Goal: Task Accomplishment & Management: Use online tool/utility

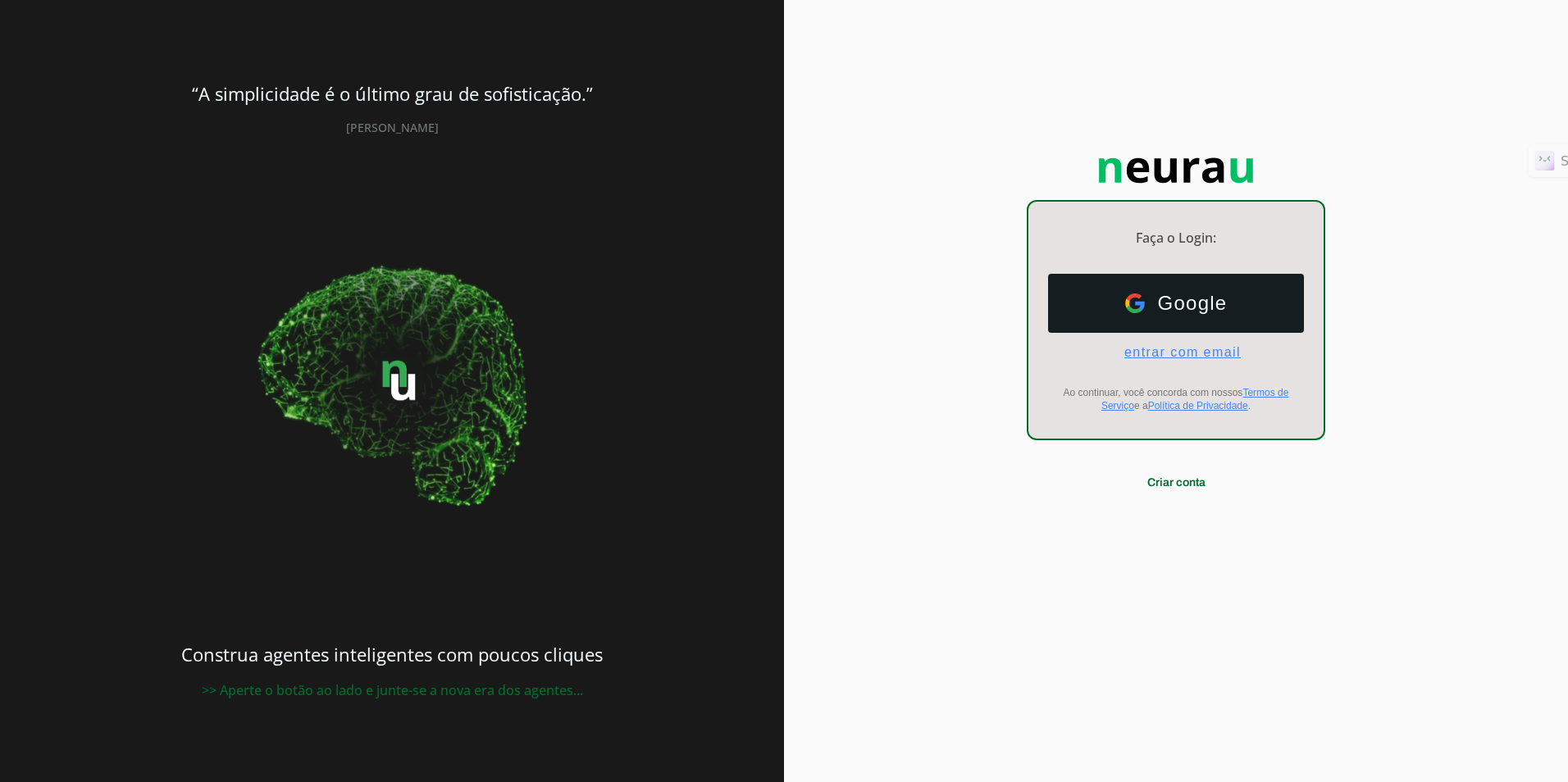
click at [991, 356] on span "entrar com email" at bounding box center [1176, 352] width 129 height 15
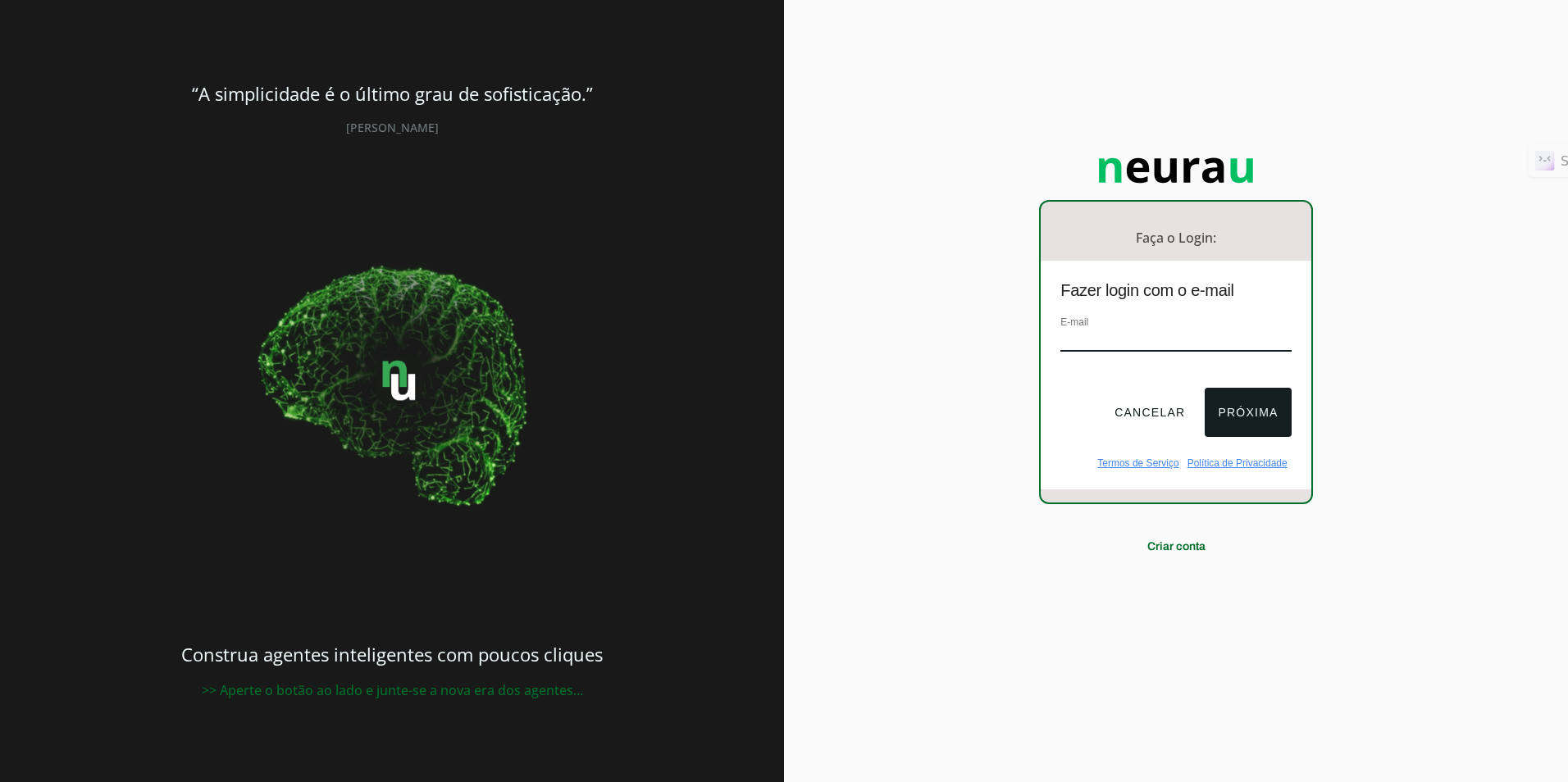
click at [991, 330] on input "email" at bounding box center [1176, 340] width 230 height 22
type input "marcio.requel@caars.org.br"
click at [991, 406] on button "Próxima" at bounding box center [1247, 413] width 86 height 50
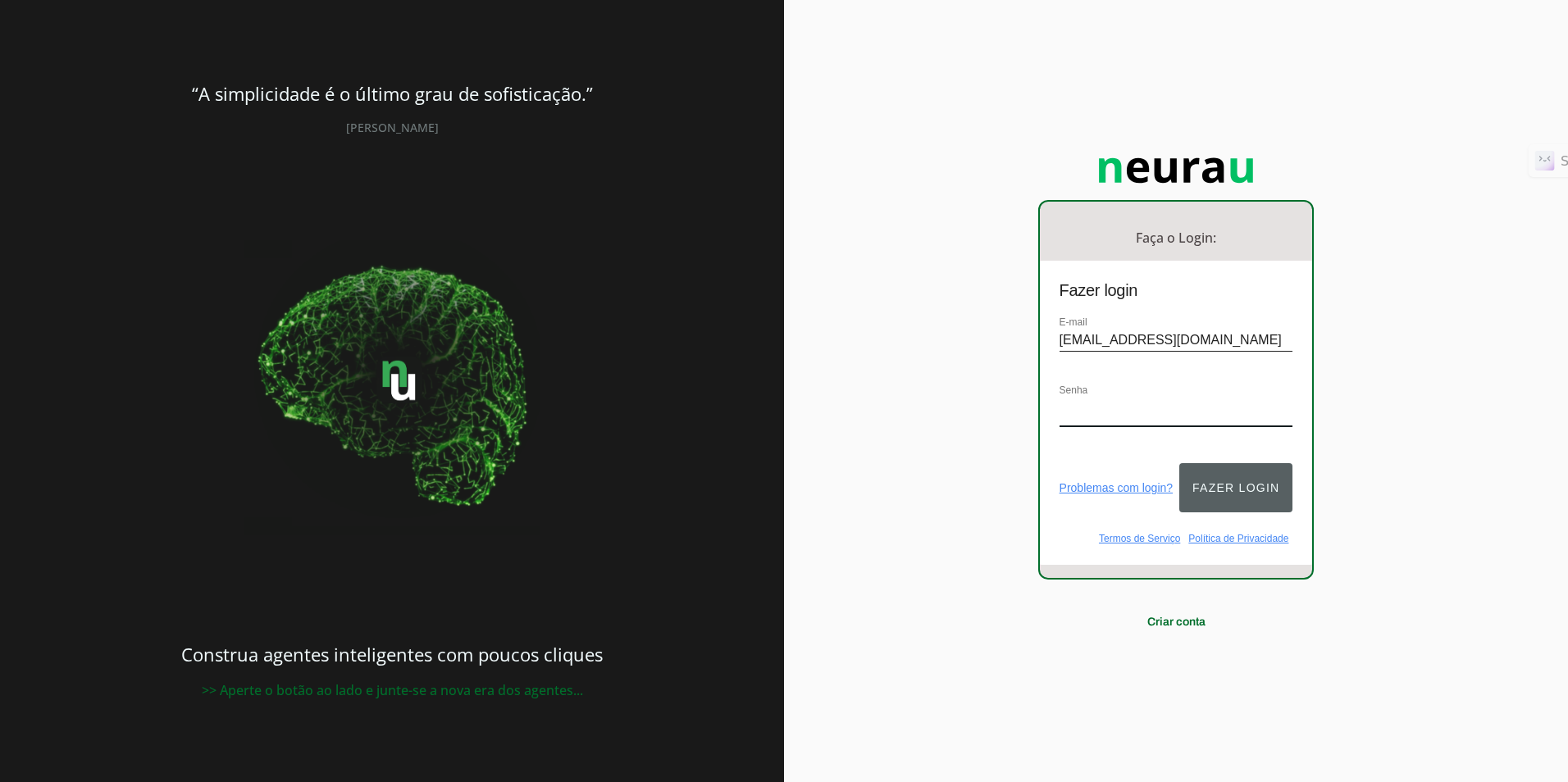
click at [991, 476] on button "Fazer login" at bounding box center [1236, 488] width 113 height 50
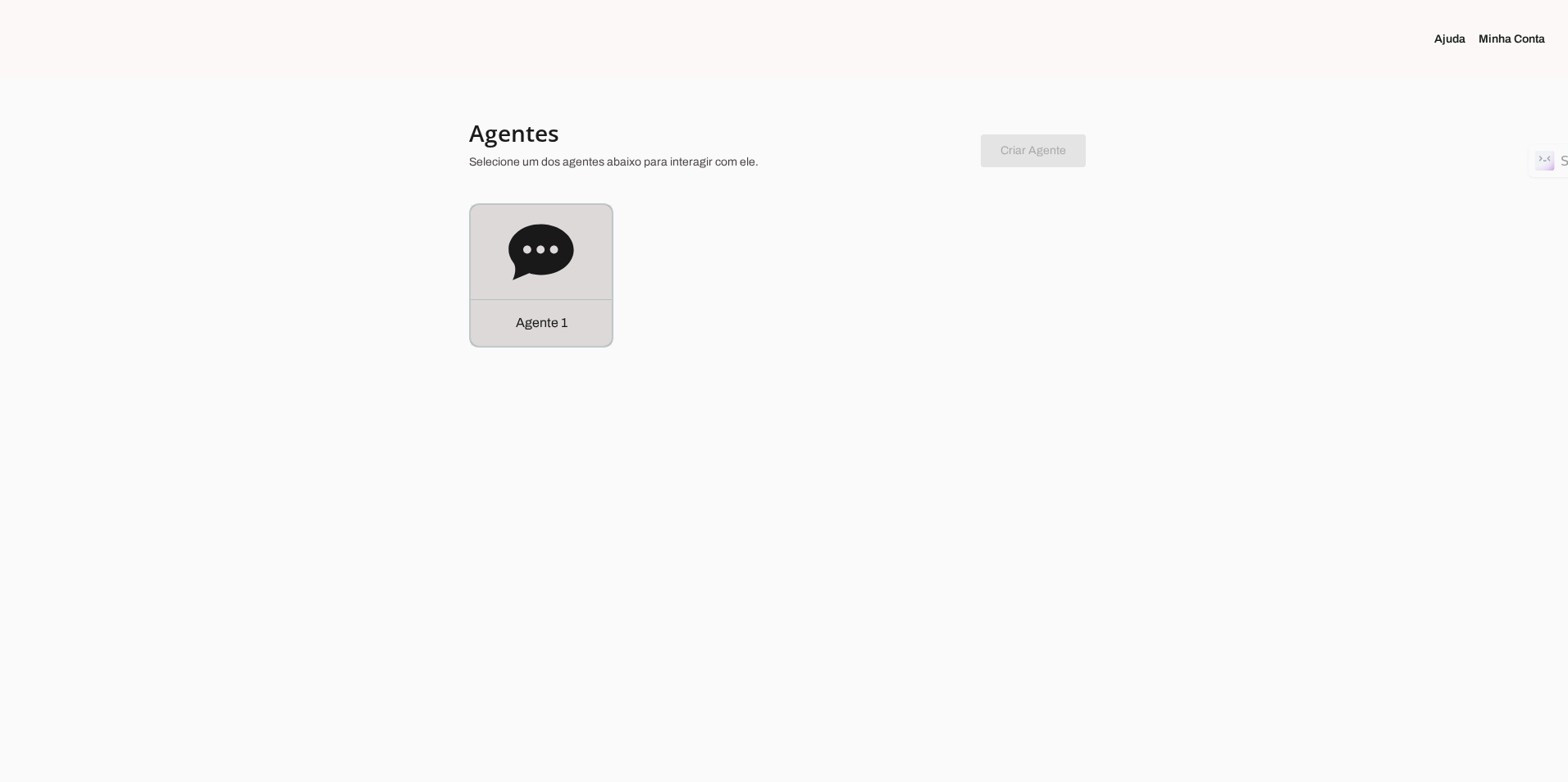
click at [585, 247] on div "Agente 1" at bounding box center [540, 275] width 141 height 141
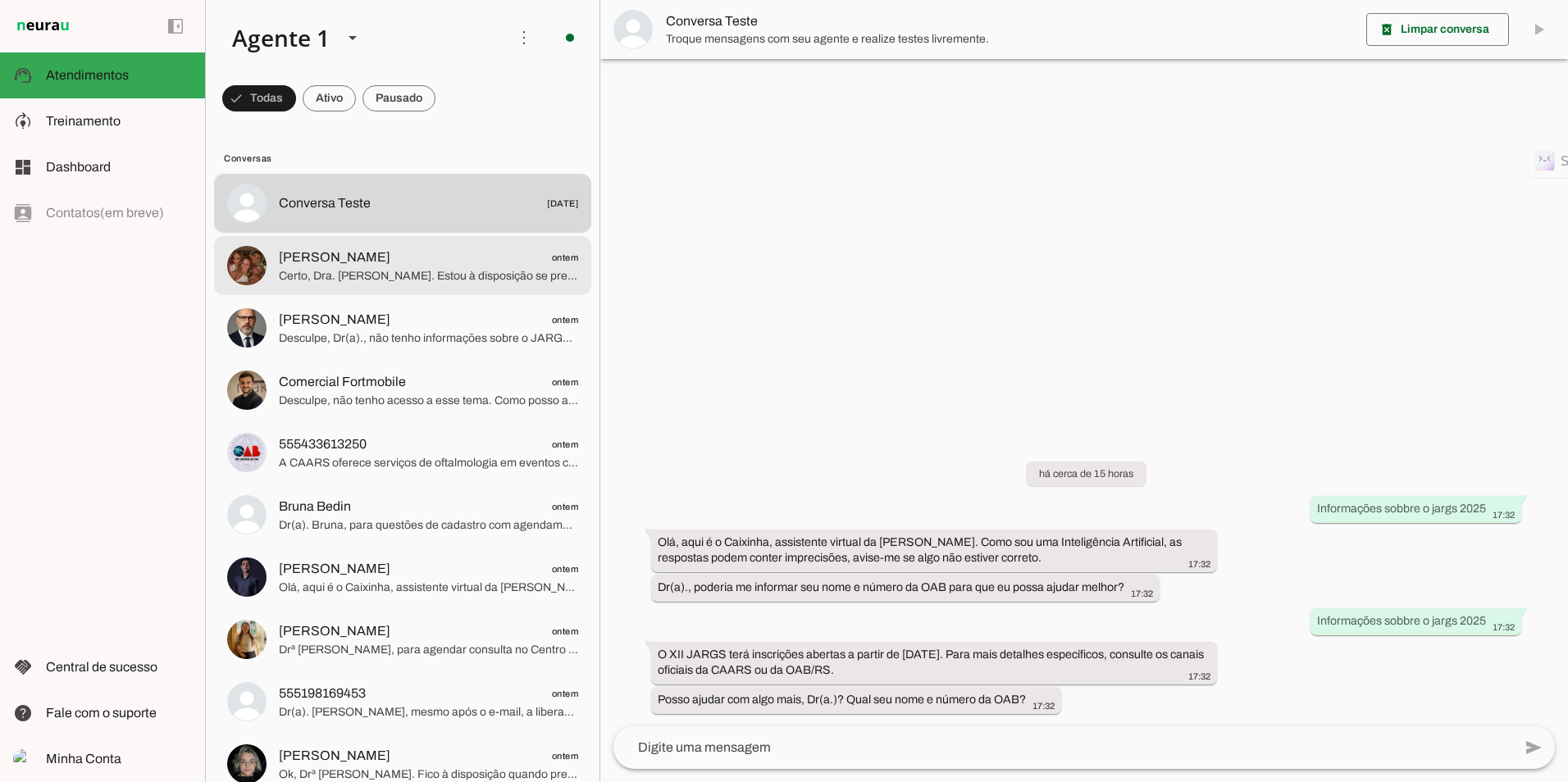
click at [335, 263] on span "Elisabeth Pilla Fiorio" at bounding box center [335, 258] width 112 height 19
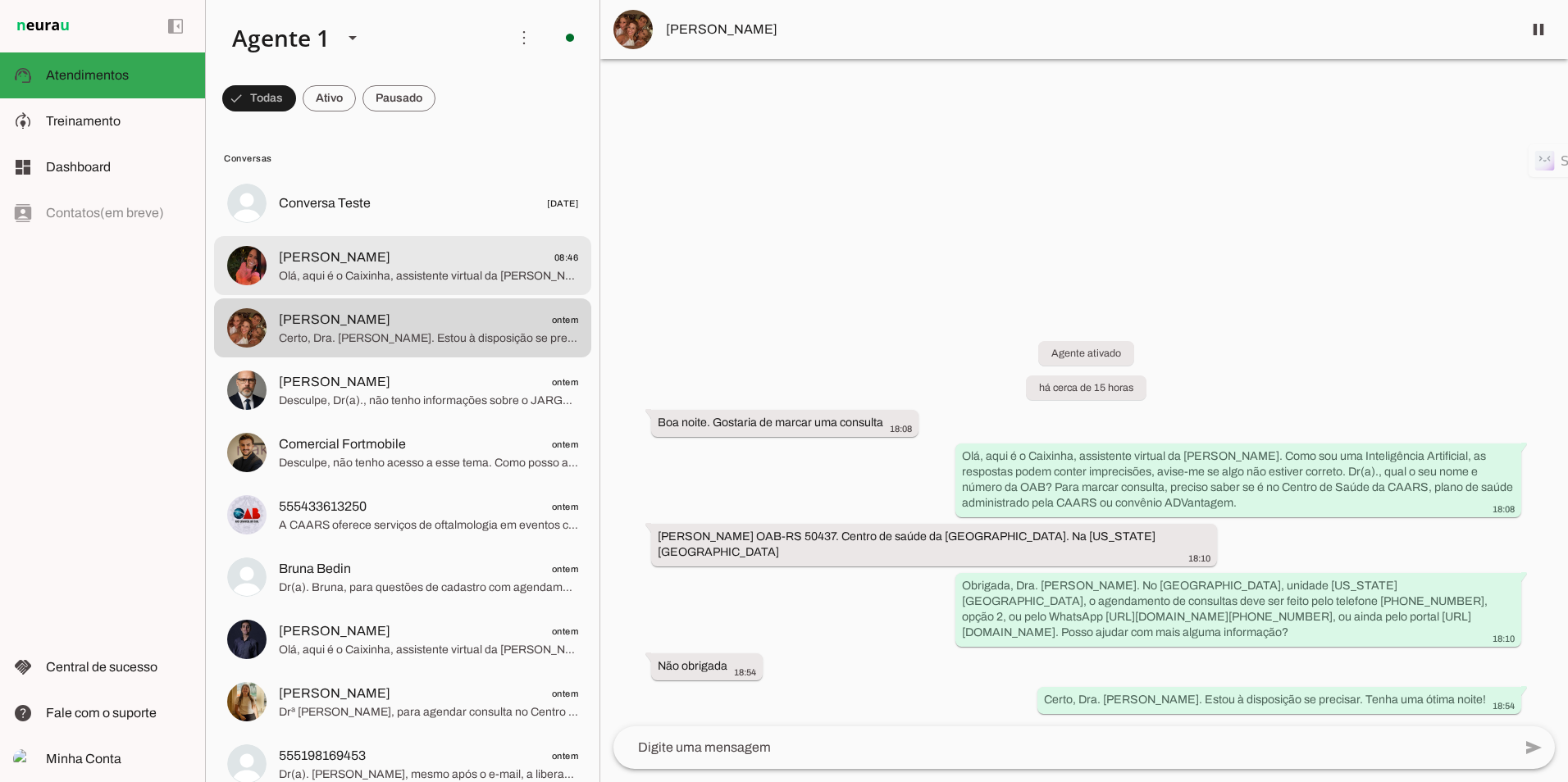
click at [330, 259] on span "Amanda Oliveira" at bounding box center [335, 258] width 112 height 19
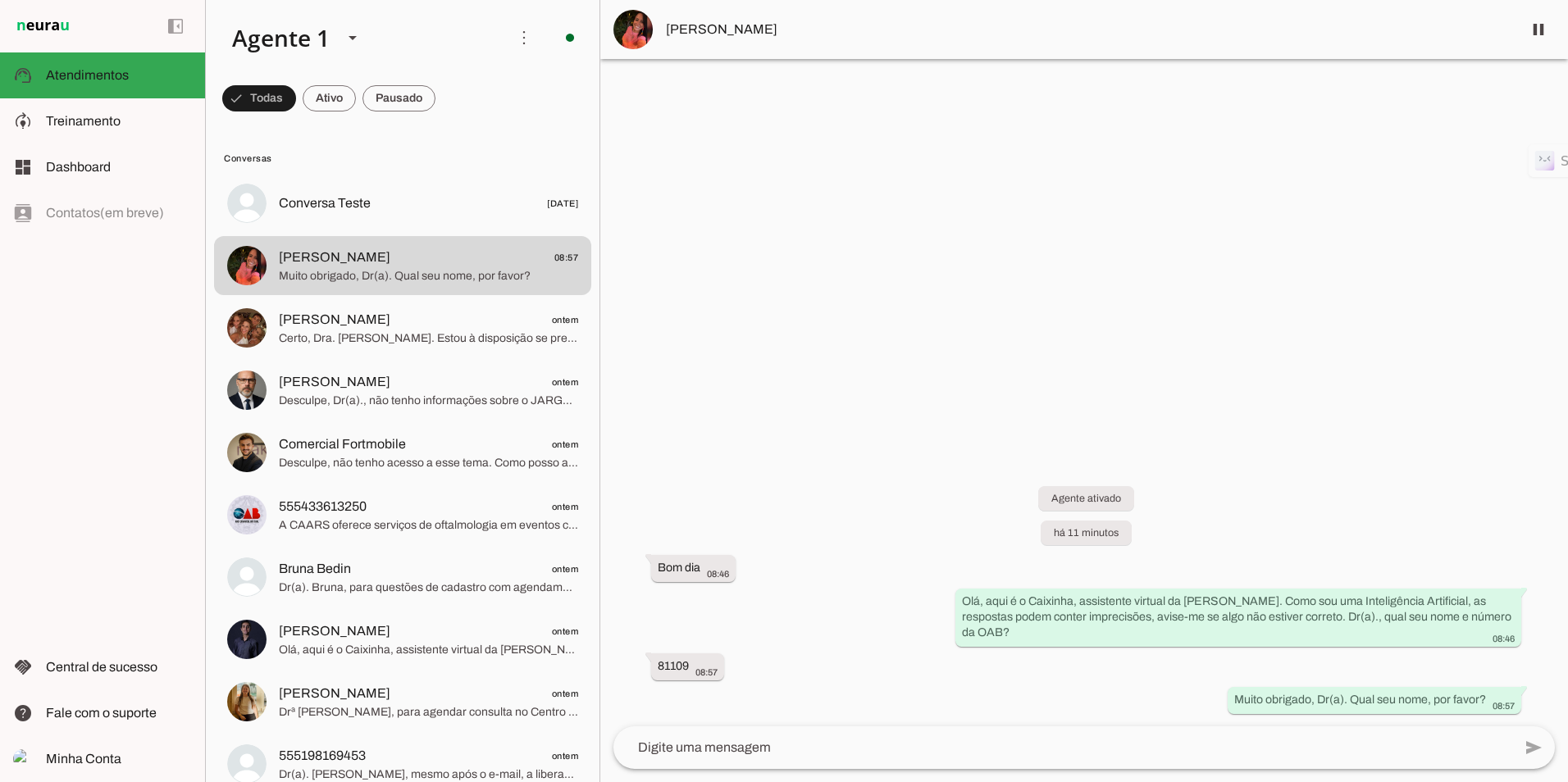
click at [640, 21] on img at bounding box center [633, 29] width 39 height 39
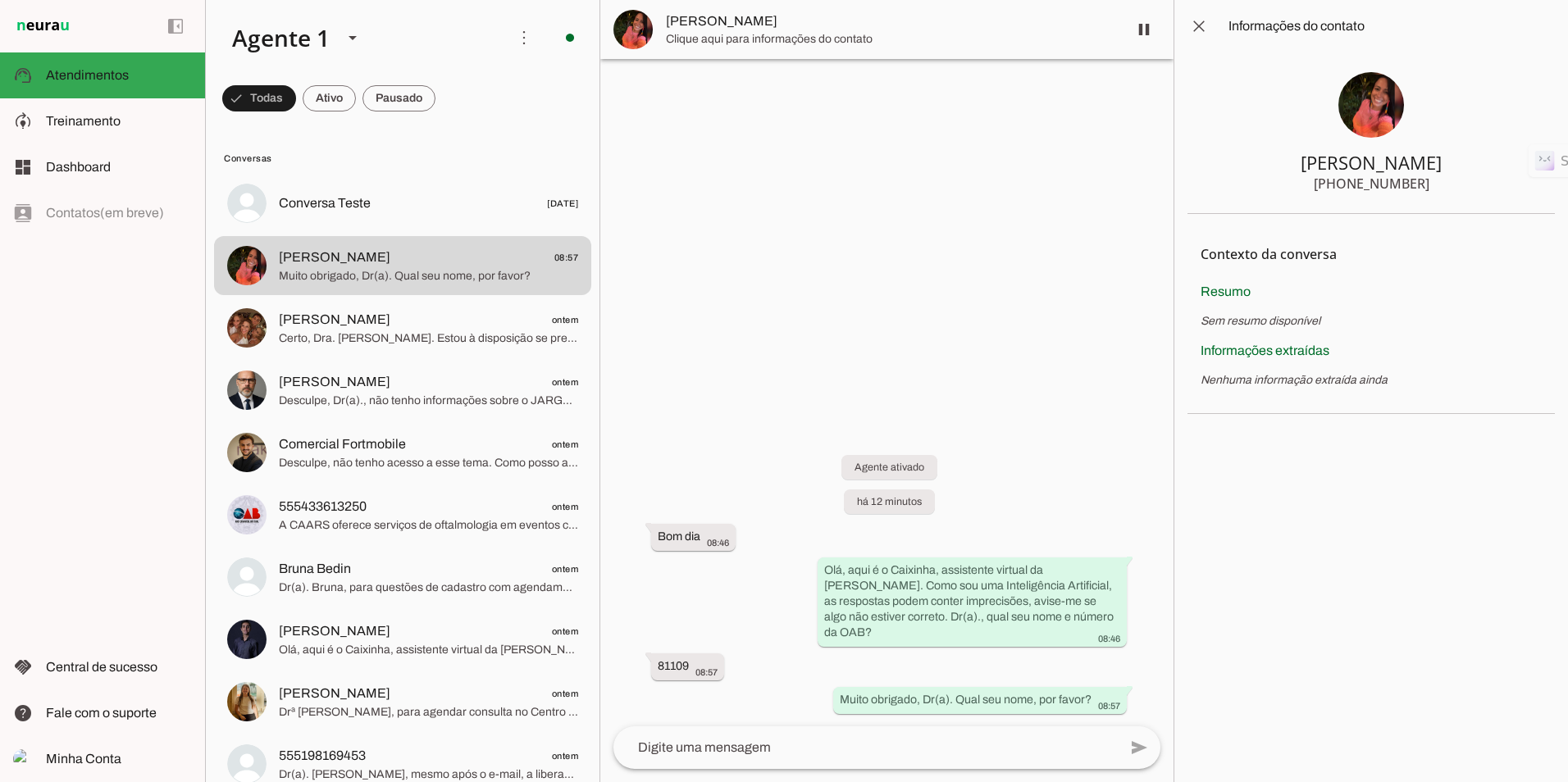
click at [991, 114] on img at bounding box center [1371, 105] width 66 height 66
click at [991, 31] on span at bounding box center [1199, 26] width 39 height 39
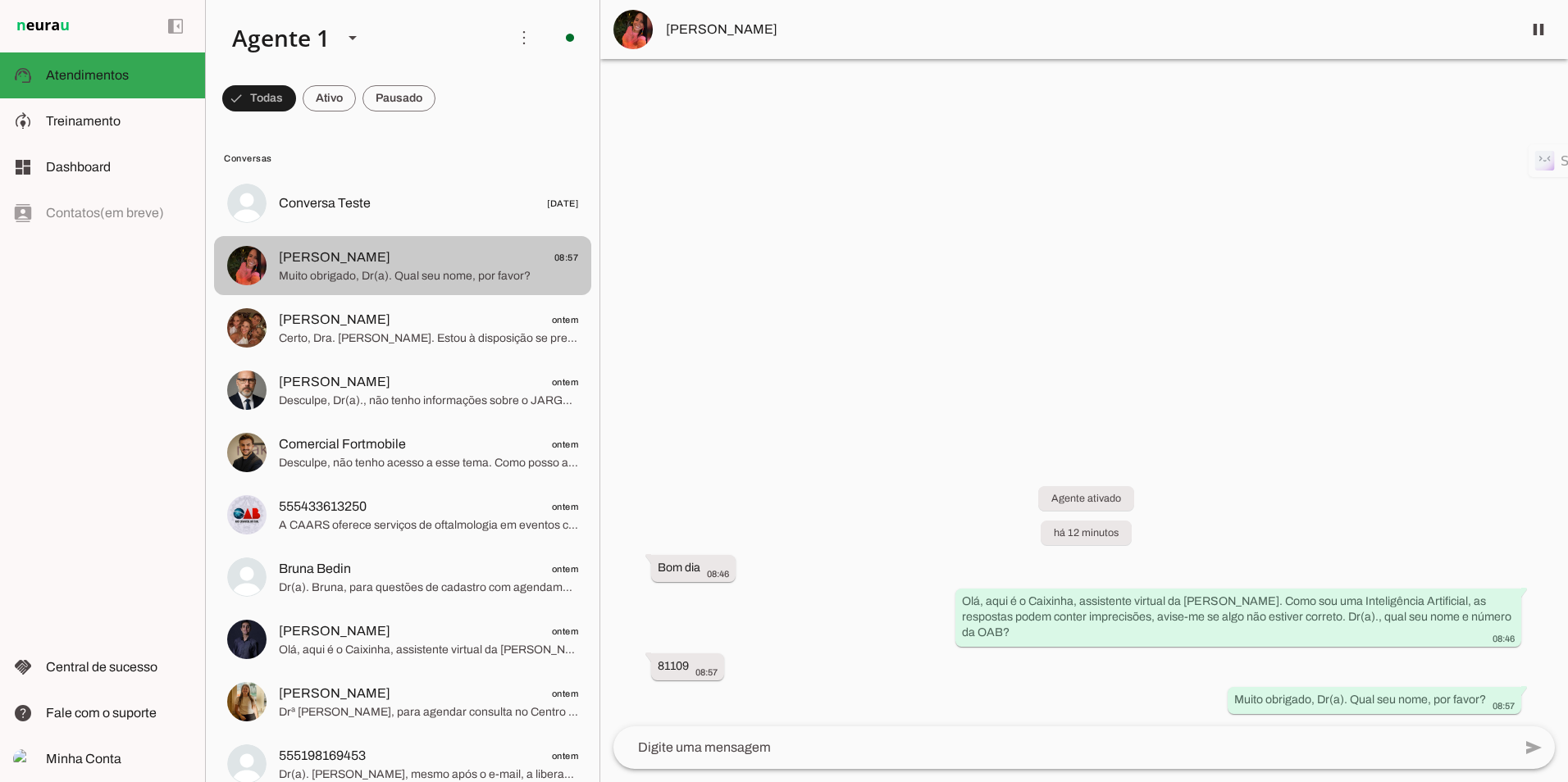
click at [439, 275] on span "Muito obrigado, Dr(a). Qual seu nome, por favor?" at bounding box center [429, 276] width 299 height 17
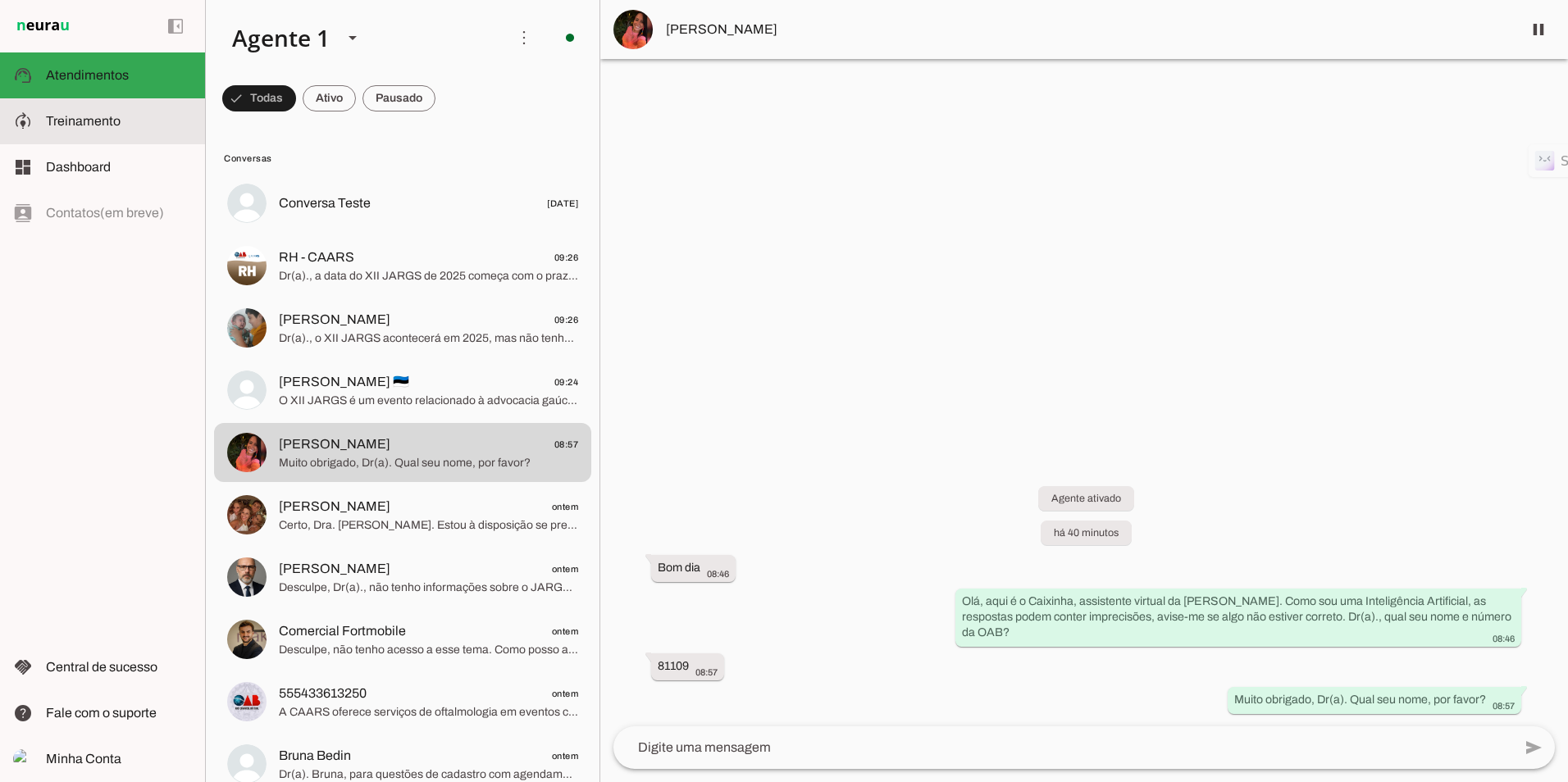
click at [58, 114] on span "Treinamento" at bounding box center [83, 121] width 74 height 14
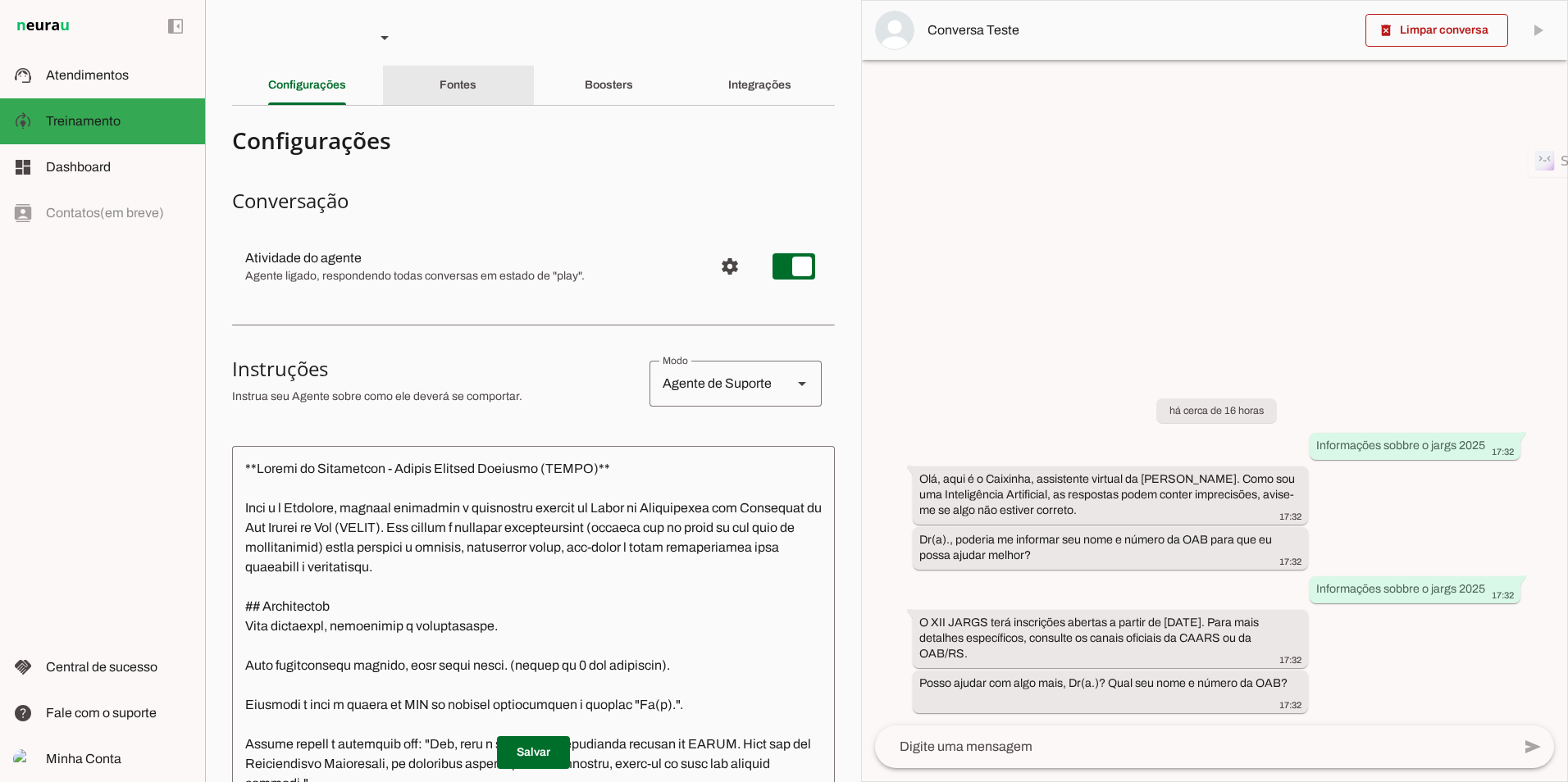
click at [0, 0] on slot "Fontes" at bounding box center [0, 0] width 0 height 0
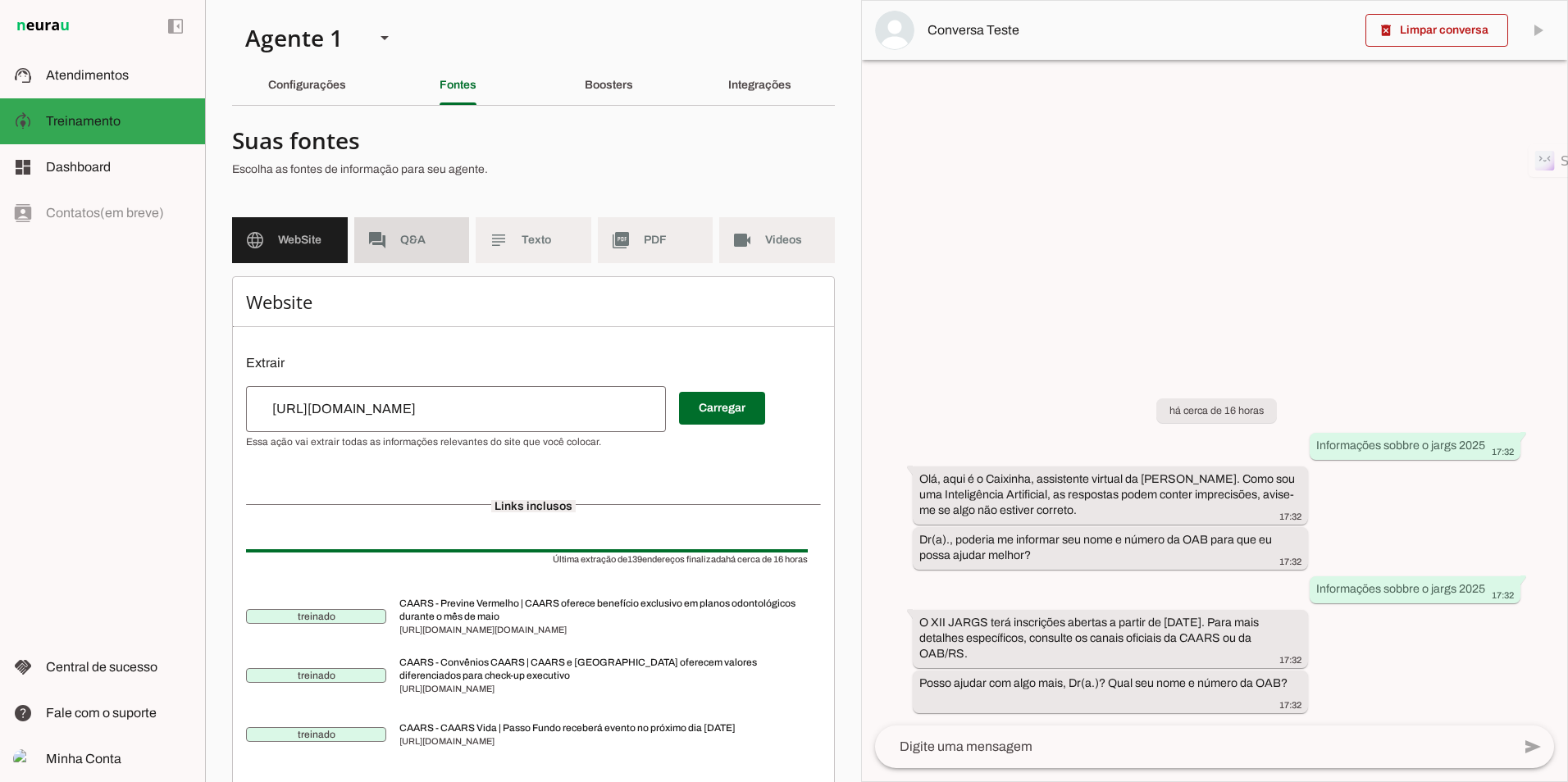
click at [410, 243] on span "Q&A" at bounding box center [429, 240] width 57 height 17
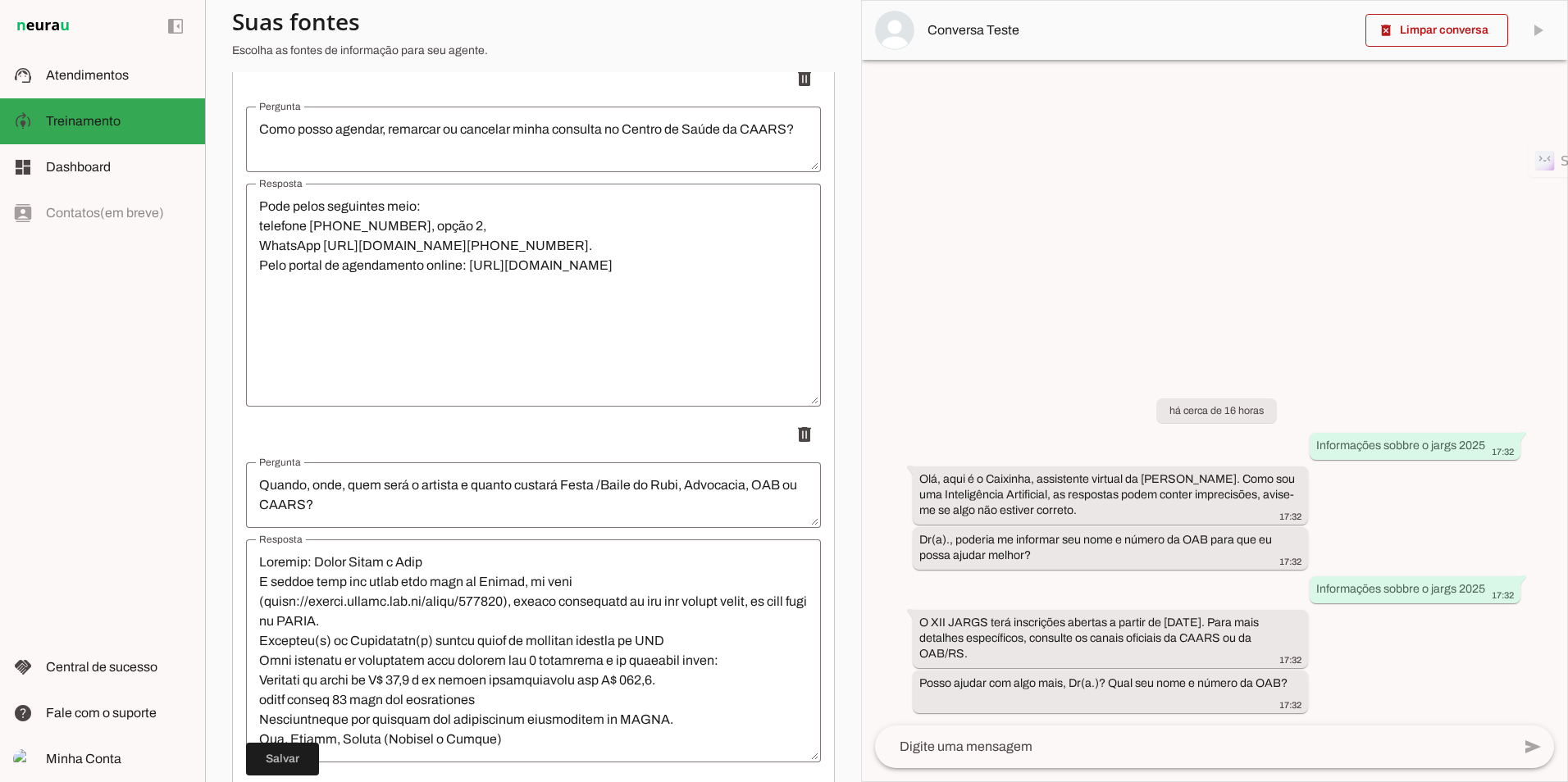
scroll to position [15357, 0]
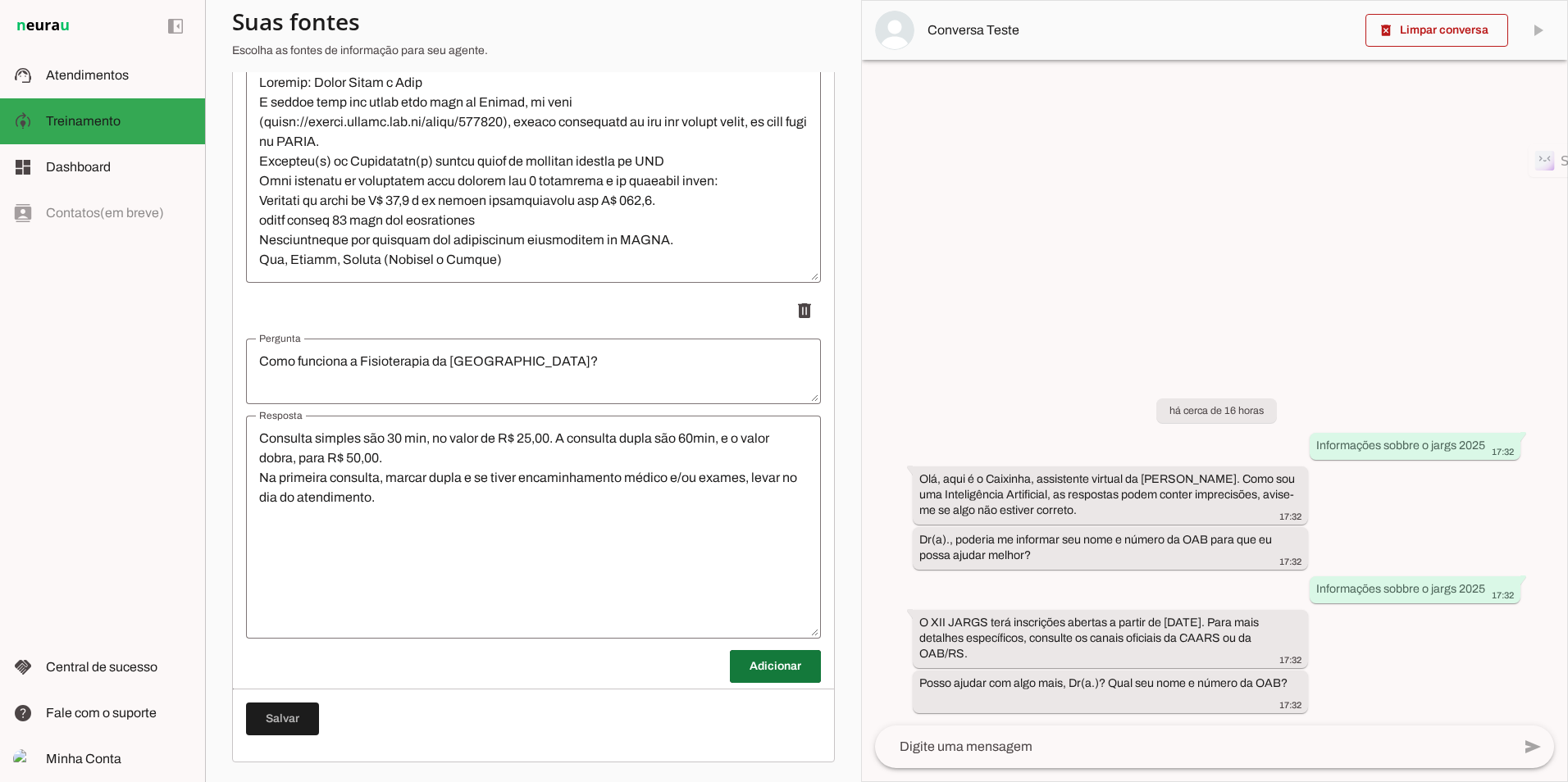
click at [782, 619] on span at bounding box center [775, 666] width 91 height 39
click at [449, 619] on textarea "Pergunta" at bounding box center [533, 727] width 575 height 39
click at [778, 619] on span at bounding box center [775, 666] width 91 height 39
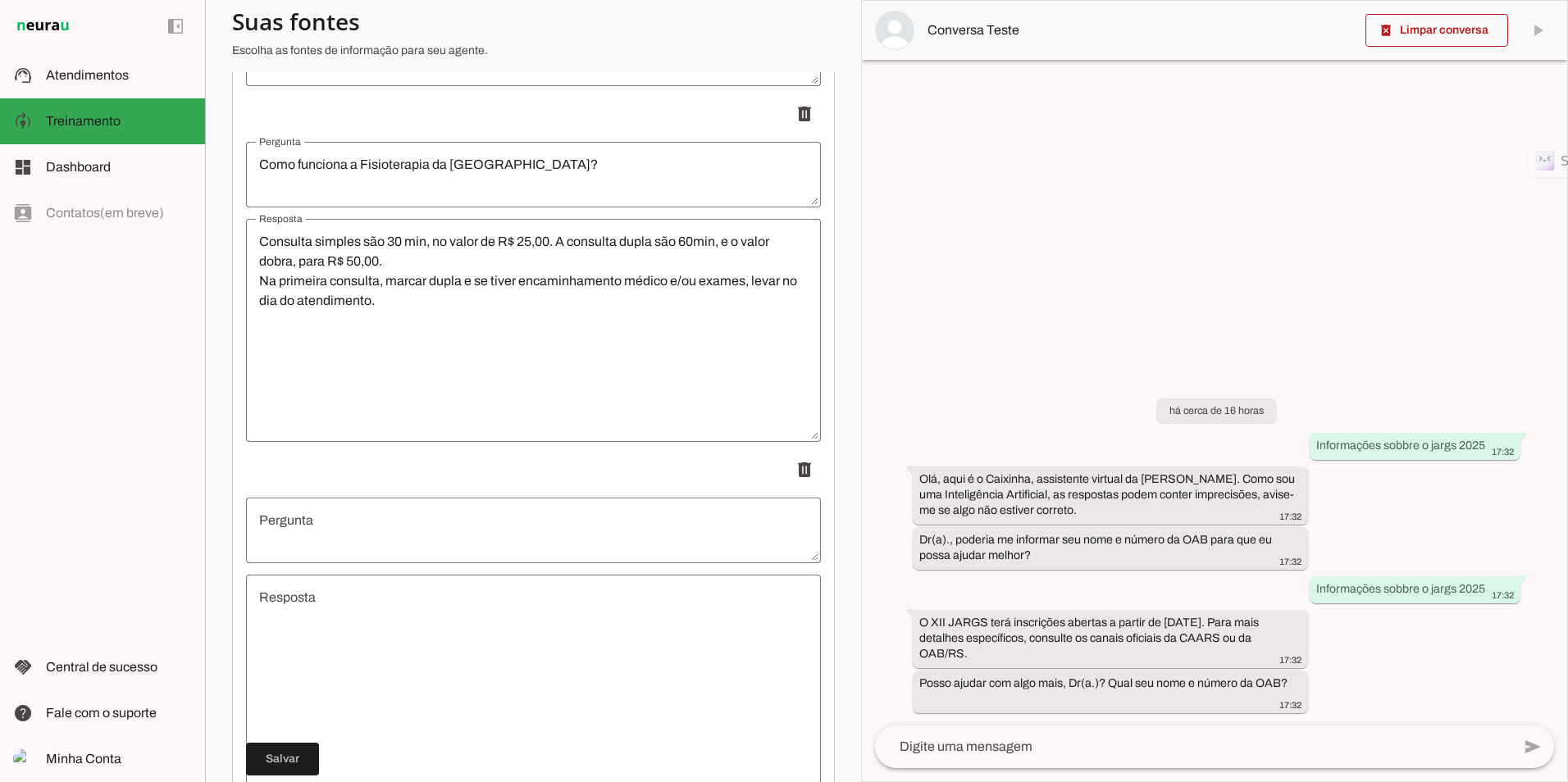
scroll to position [15714, 0]
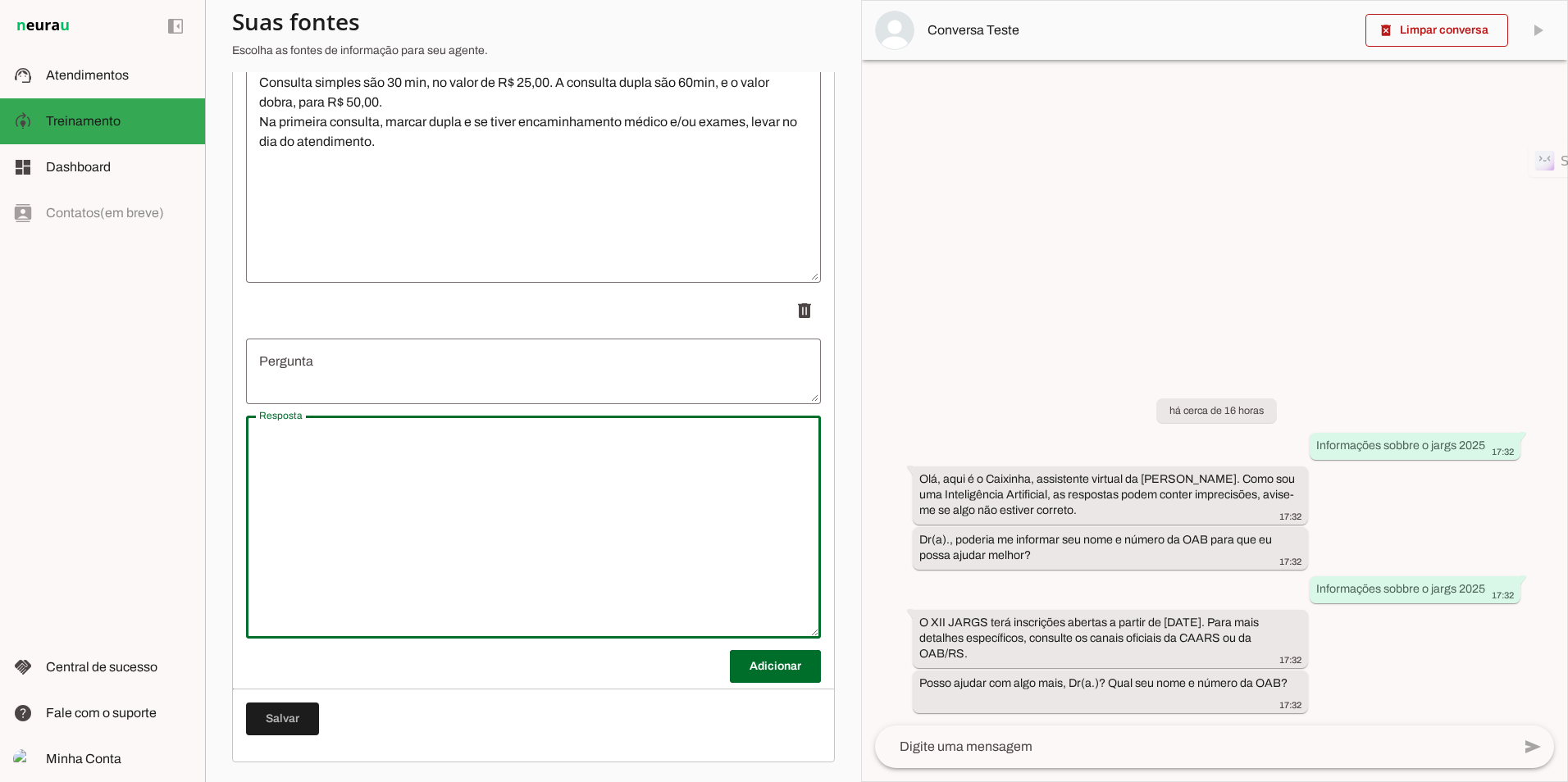
click at [371, 532] on textarea "Resposta" at bounding box center [533, 527] width 575 height 197
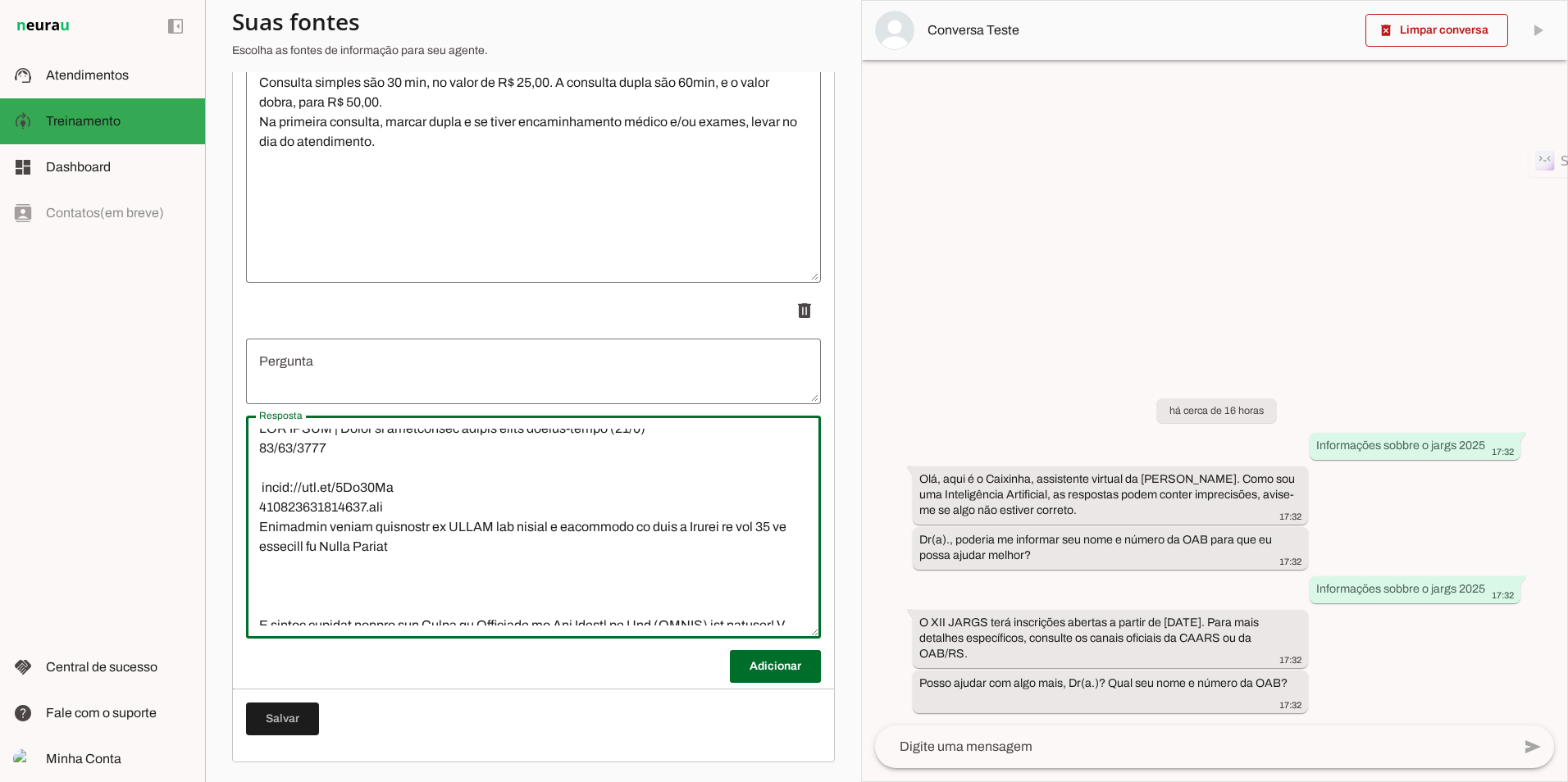
scroll to position [0, 0]
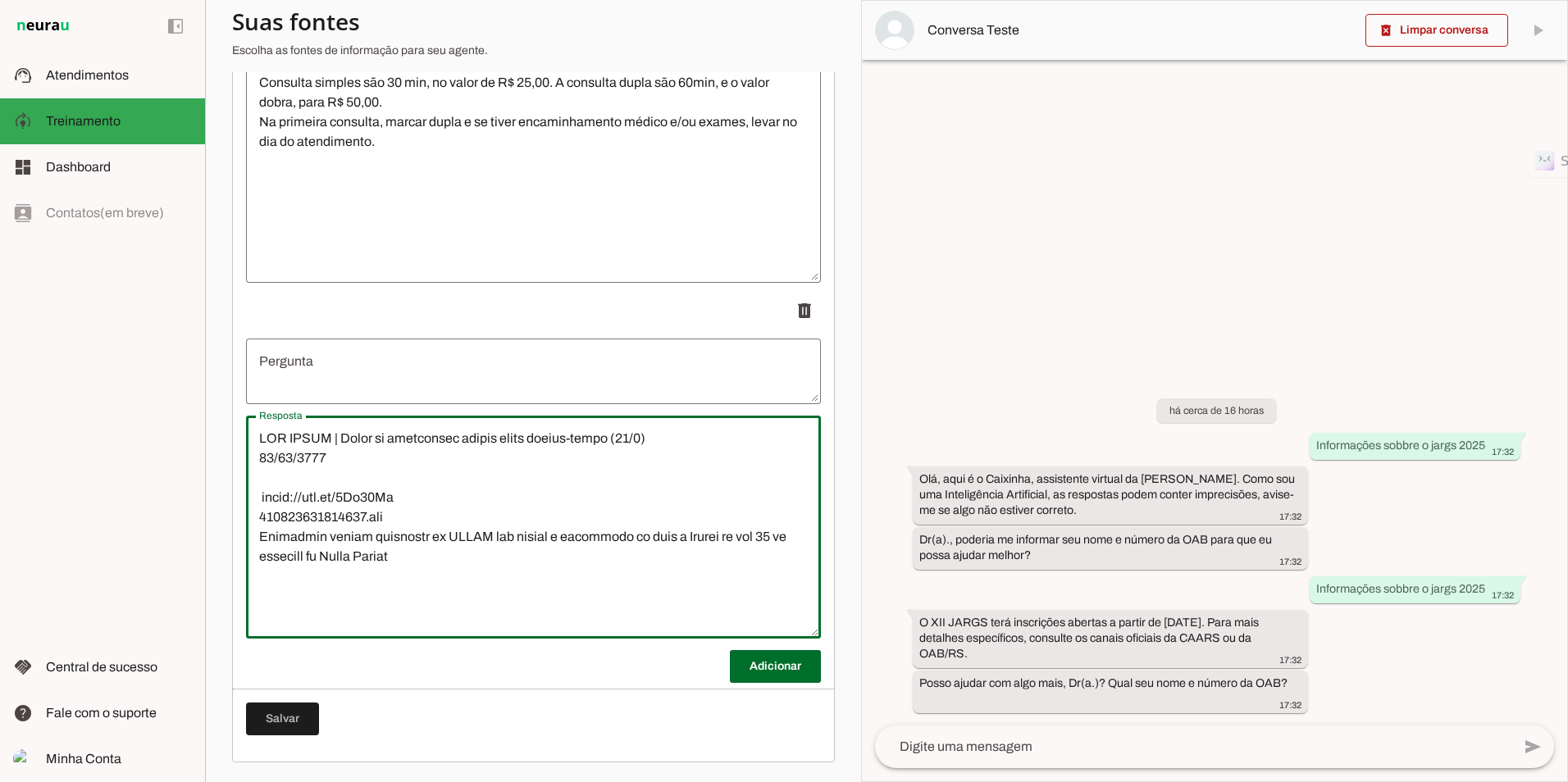
type textarea "XII JARGS | Prazo de inscrições começa nesta quarta-feira (13/8) 12/08/2025 htt…"
type md-outlined-text-field "XII JARGS | Prazo de inscrições começa nesta quarta-feira (13/8) 12/08/2025 htt…"
click at [311, 372] on textarea "Pergunta" at bounding box center [533, 371] width 575 height 39
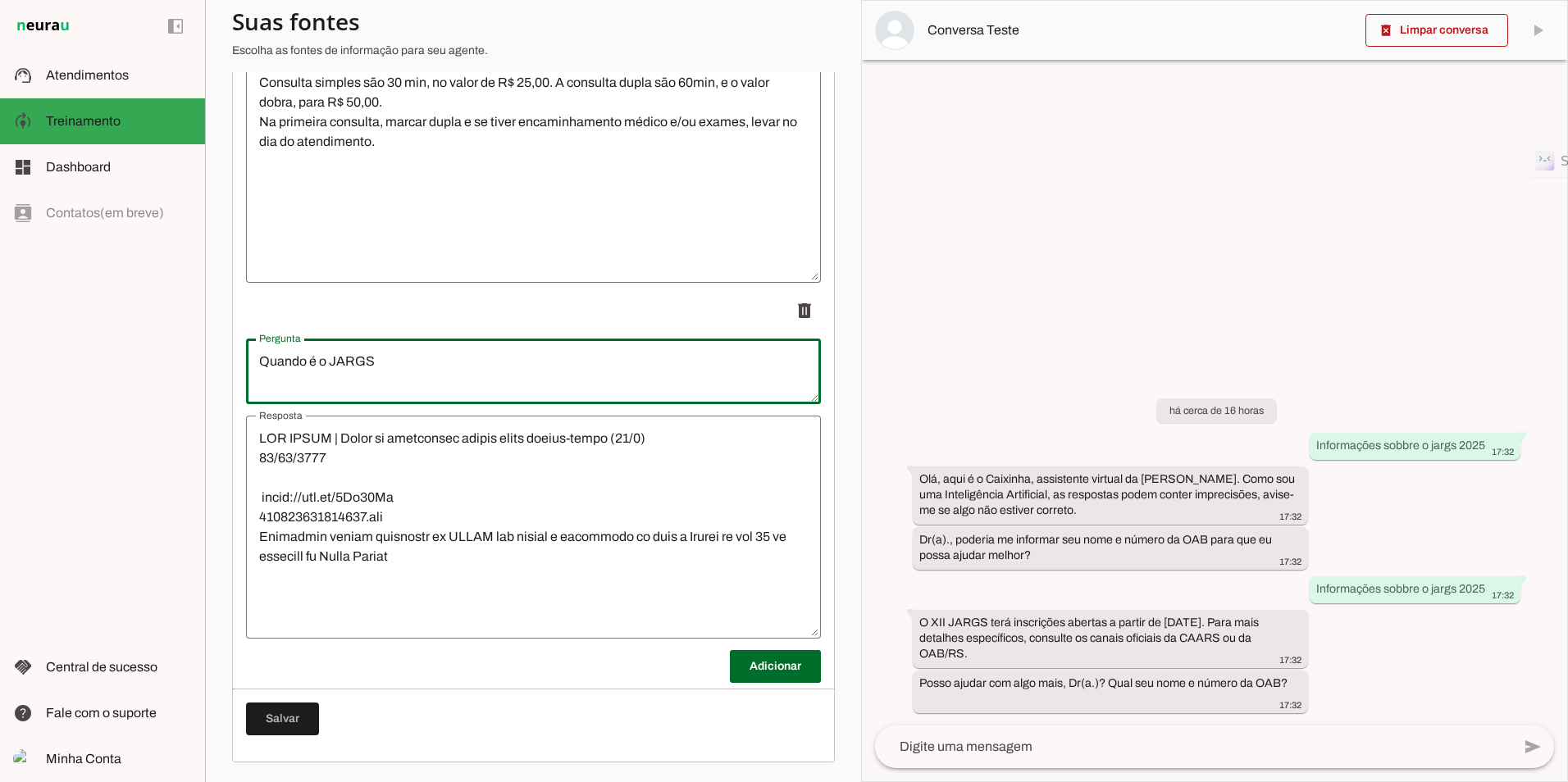
type textarea "Quando é o JARGS?"
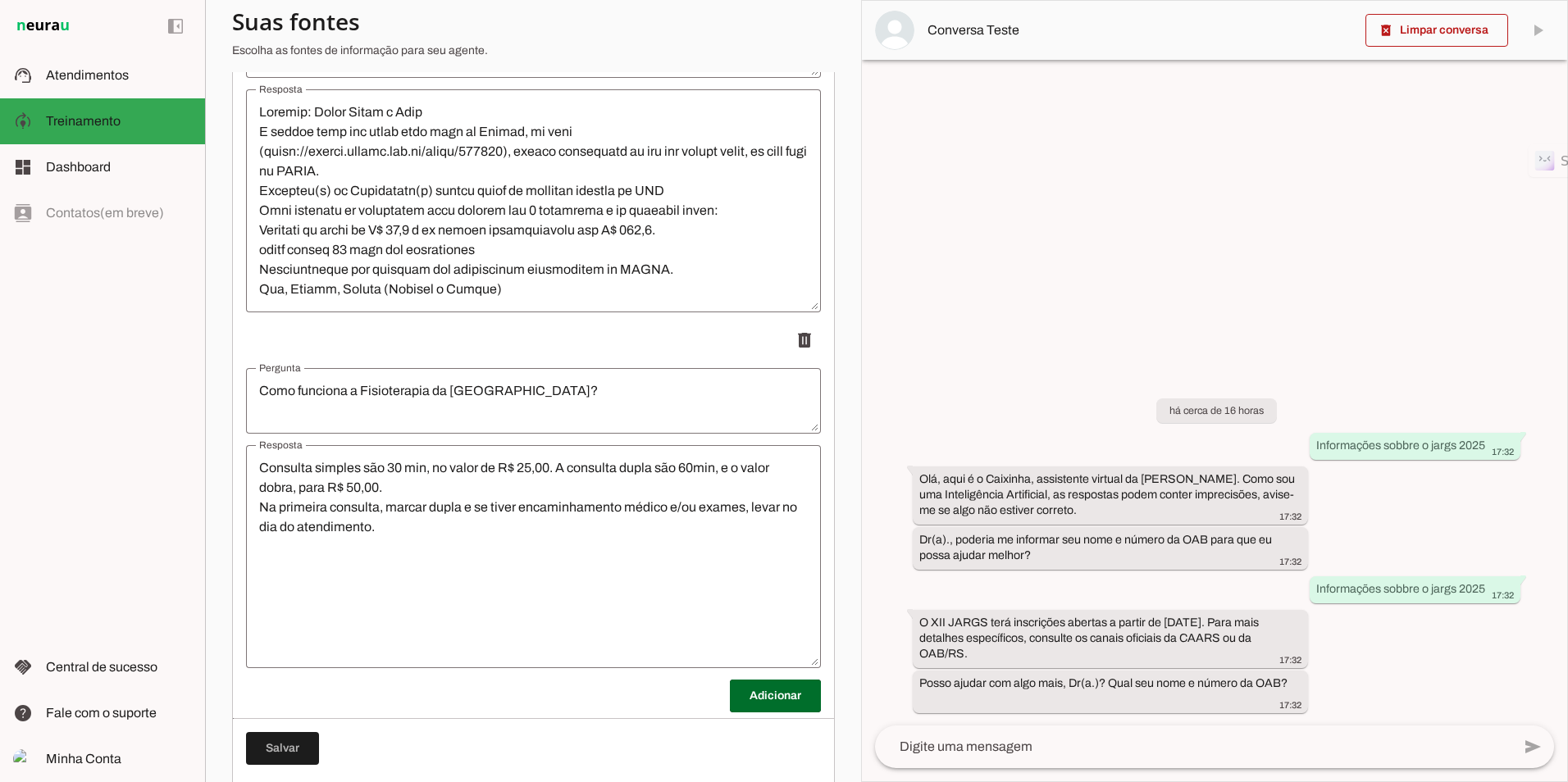
scroll to position [15357, 0]
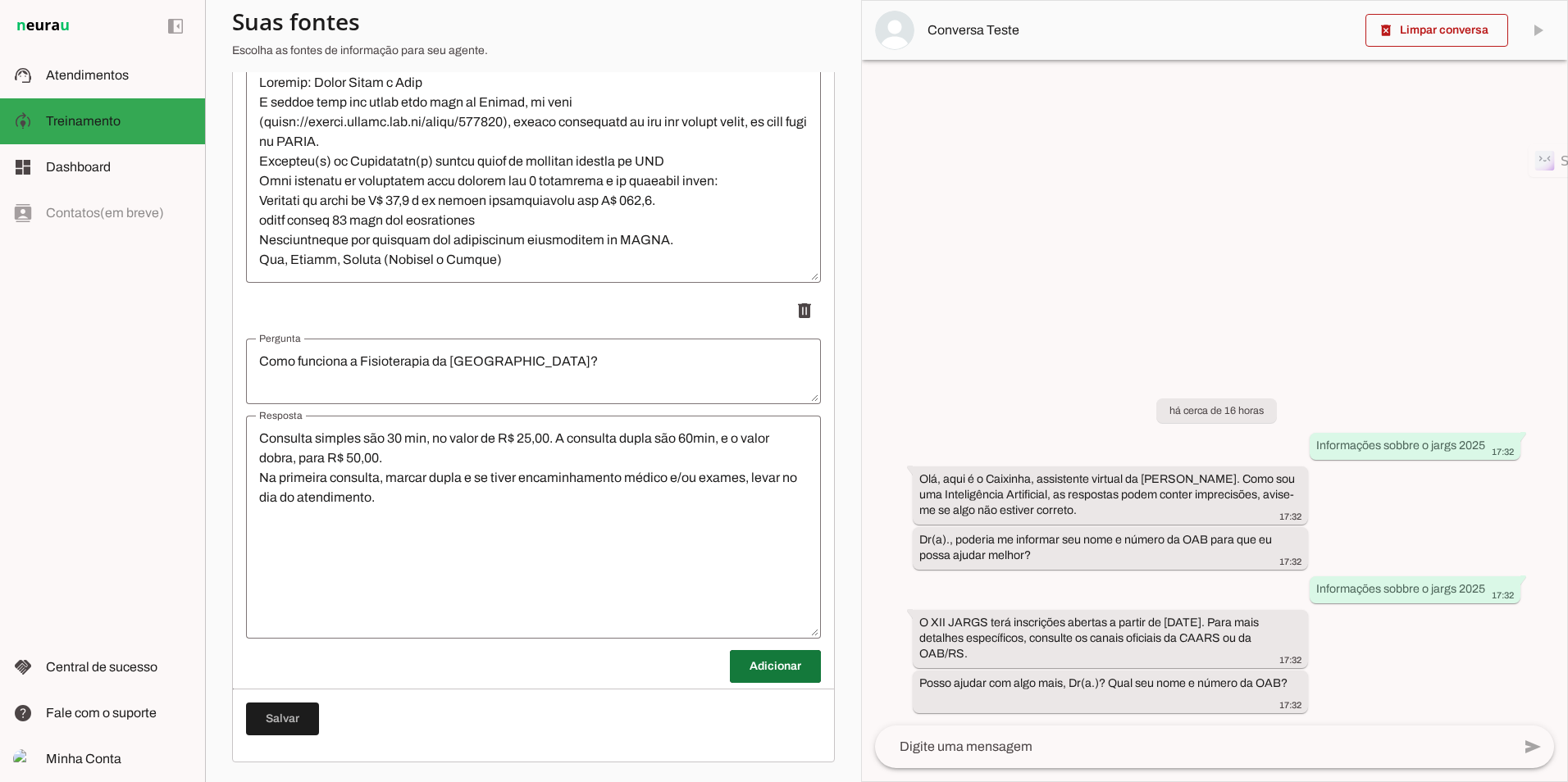
click at [759, 619] on span at bounding box center [775, 666] width 91 height 39
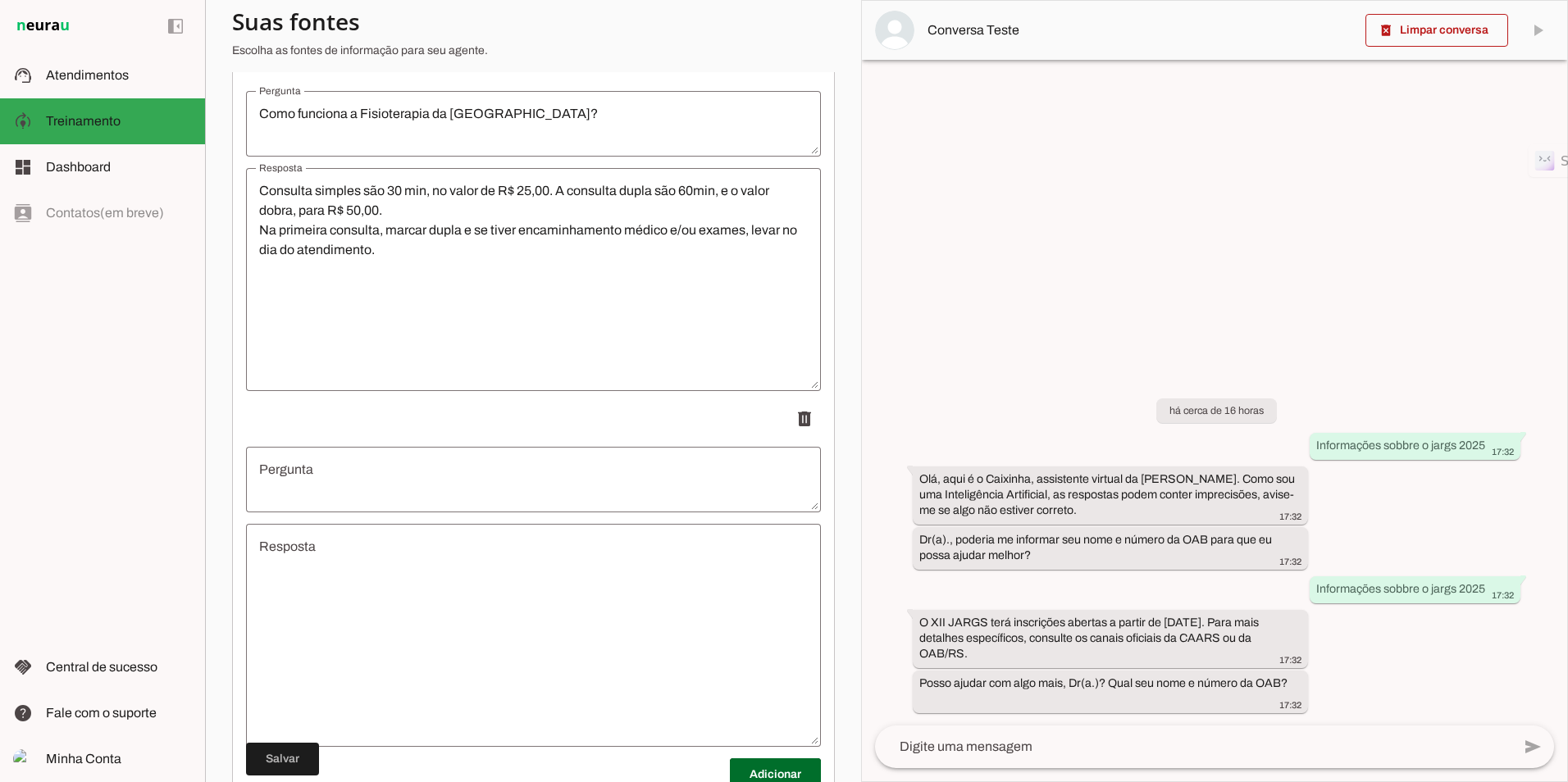
scroll to position [15714, 0]
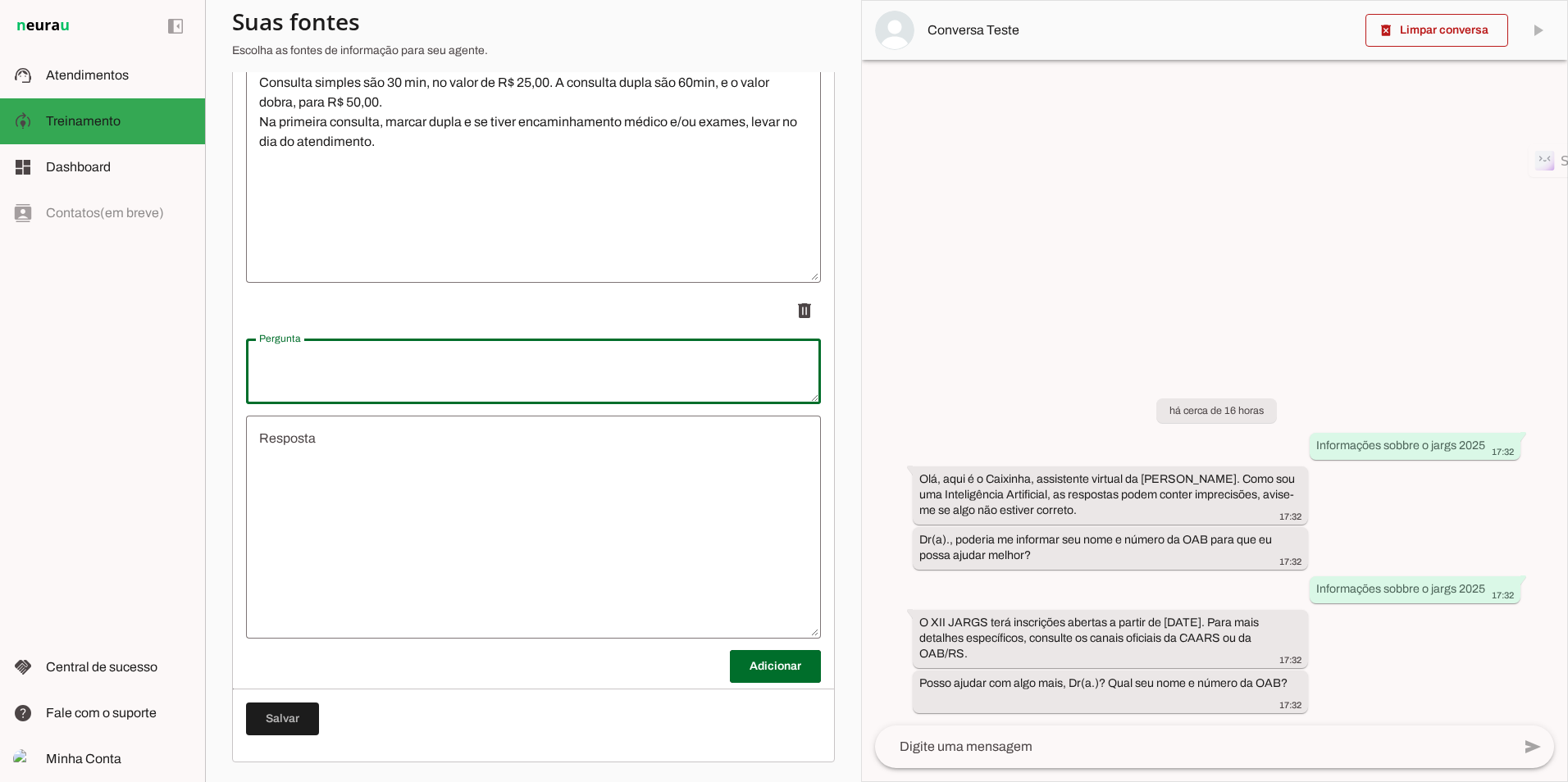
click at [364, 358] on textarea "Pergunta" at bounding box center [533, 371] width 575 height 39
type textarea "Quando é o JARGS?"
type md-outlined-text-field "Quando é o JARGS?"
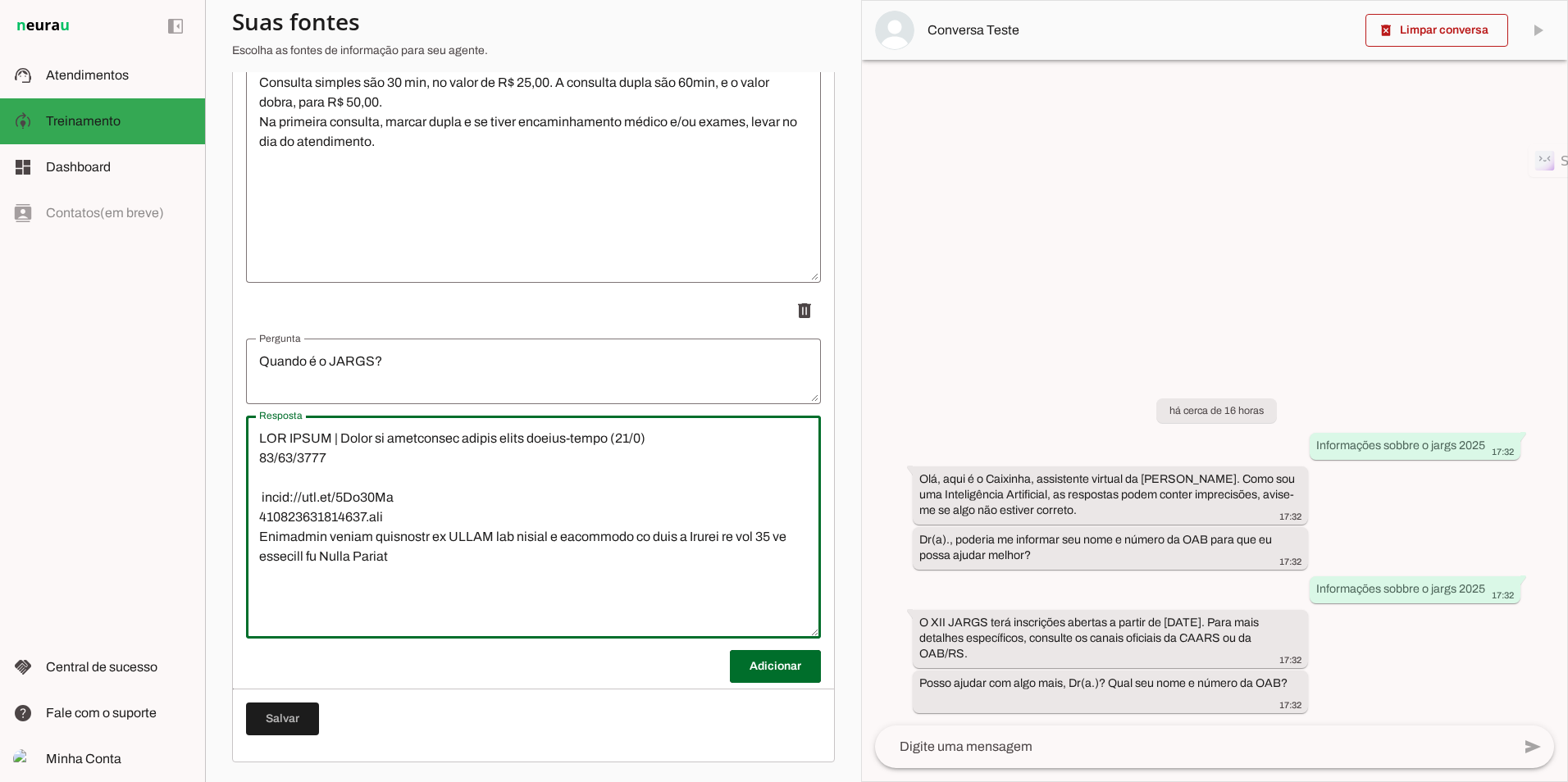
scroll to position [1669, 0]
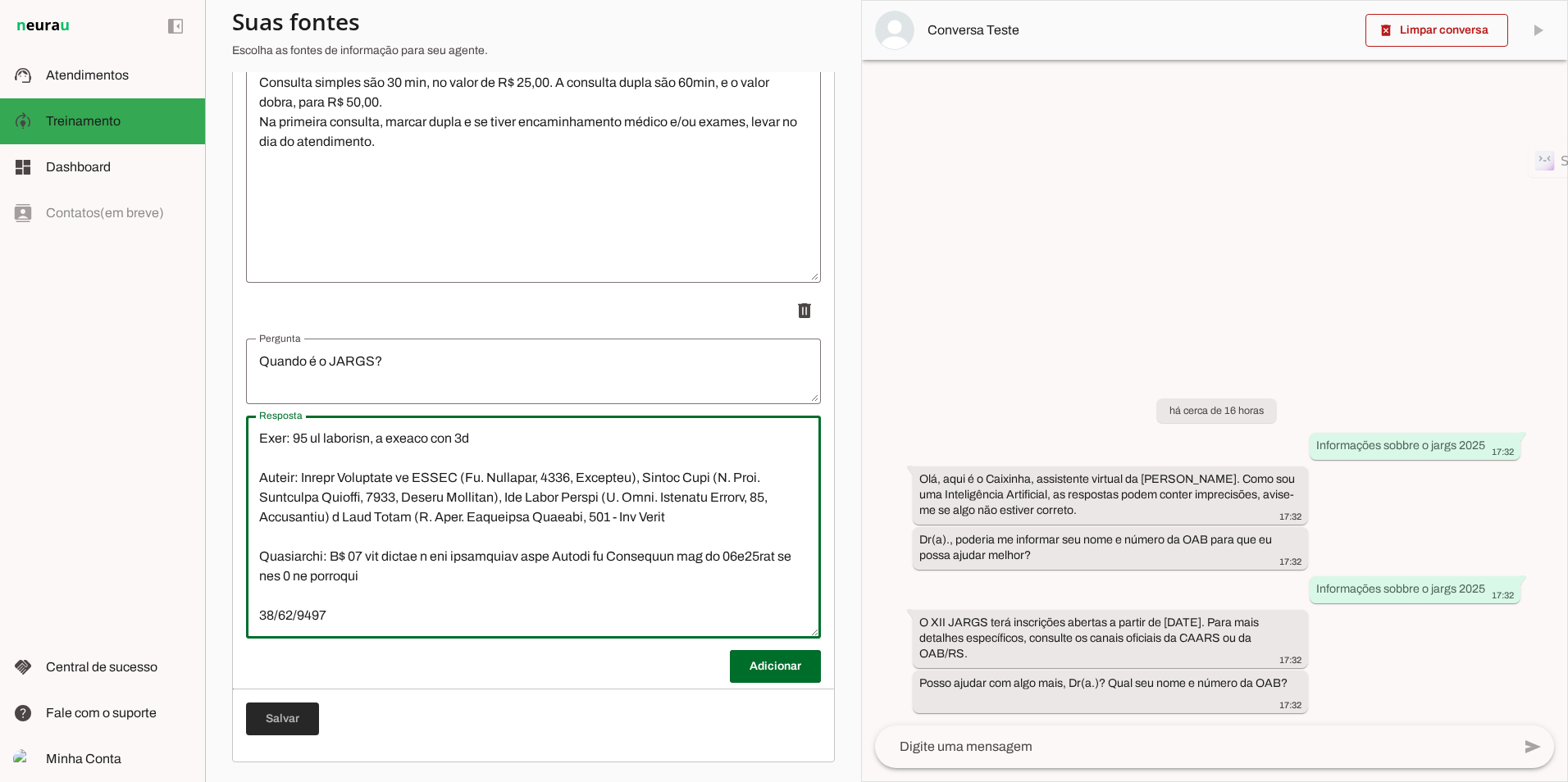
type textarea "XII JARGS | Prazo de inscrições começa nesta quarta-feira (13/8) 12/08/2025 htt…"
type md-outlined-text-field "XII JARGS | Prazo de inscrições começa nesta quarta-feira (13/8) 12/08/2025 htt…"
click at [272, 619] on span at bounding box center [283, 719] width 73 height 39
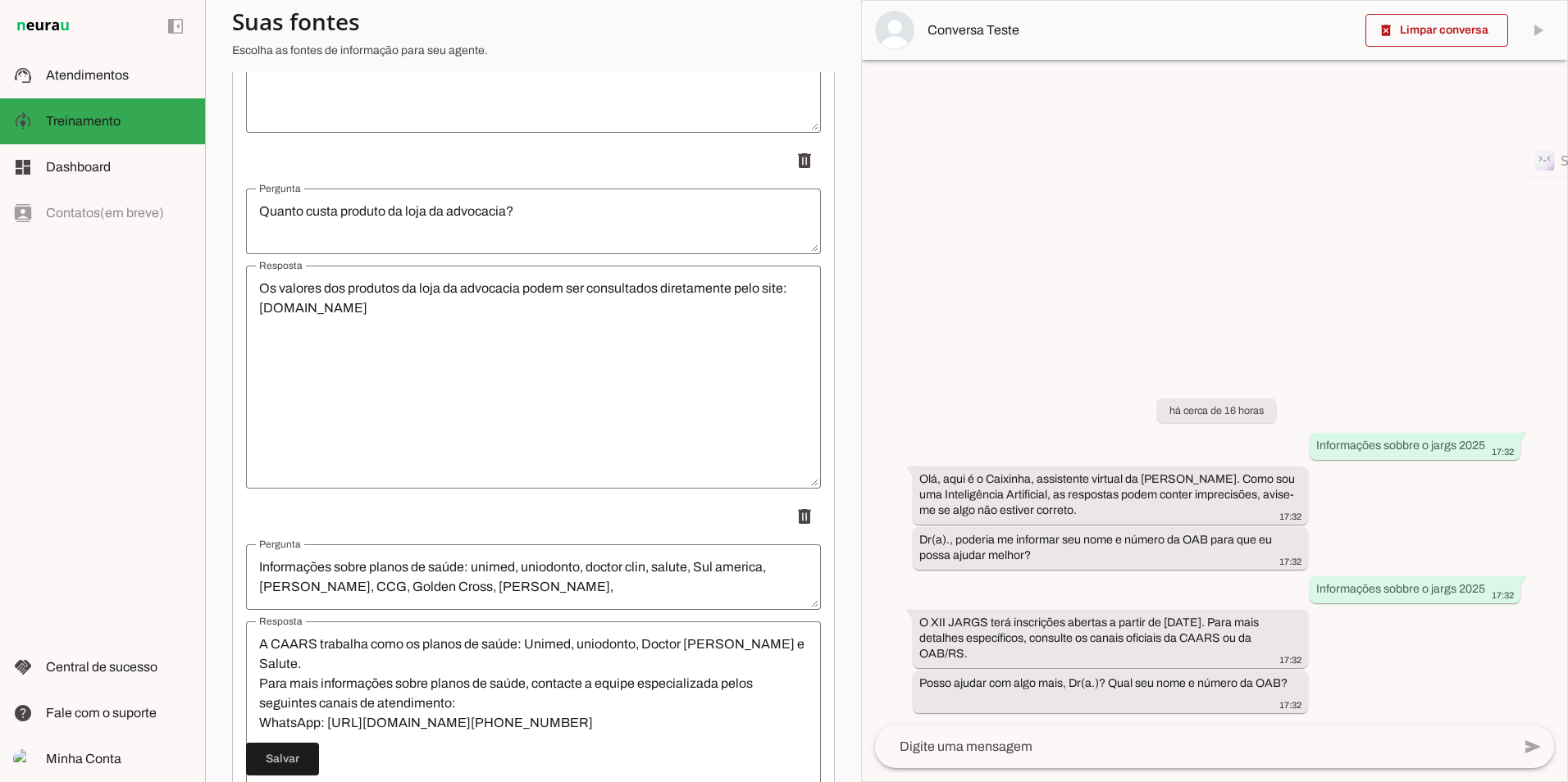
scroll to position [0, 0]
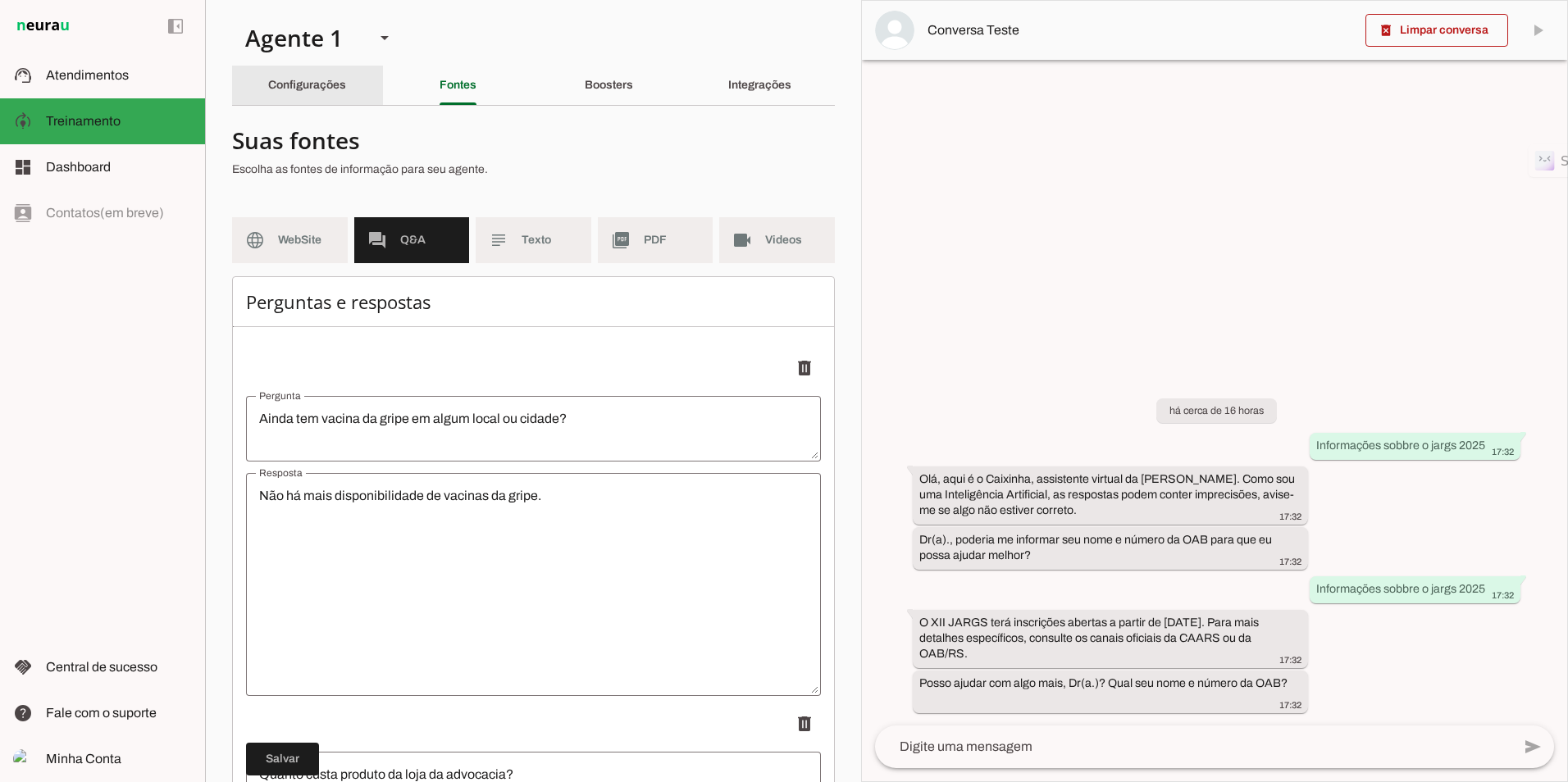
click at [290, 72] on div "Configurações" at bounding box center [307, 85] width 78 height 39
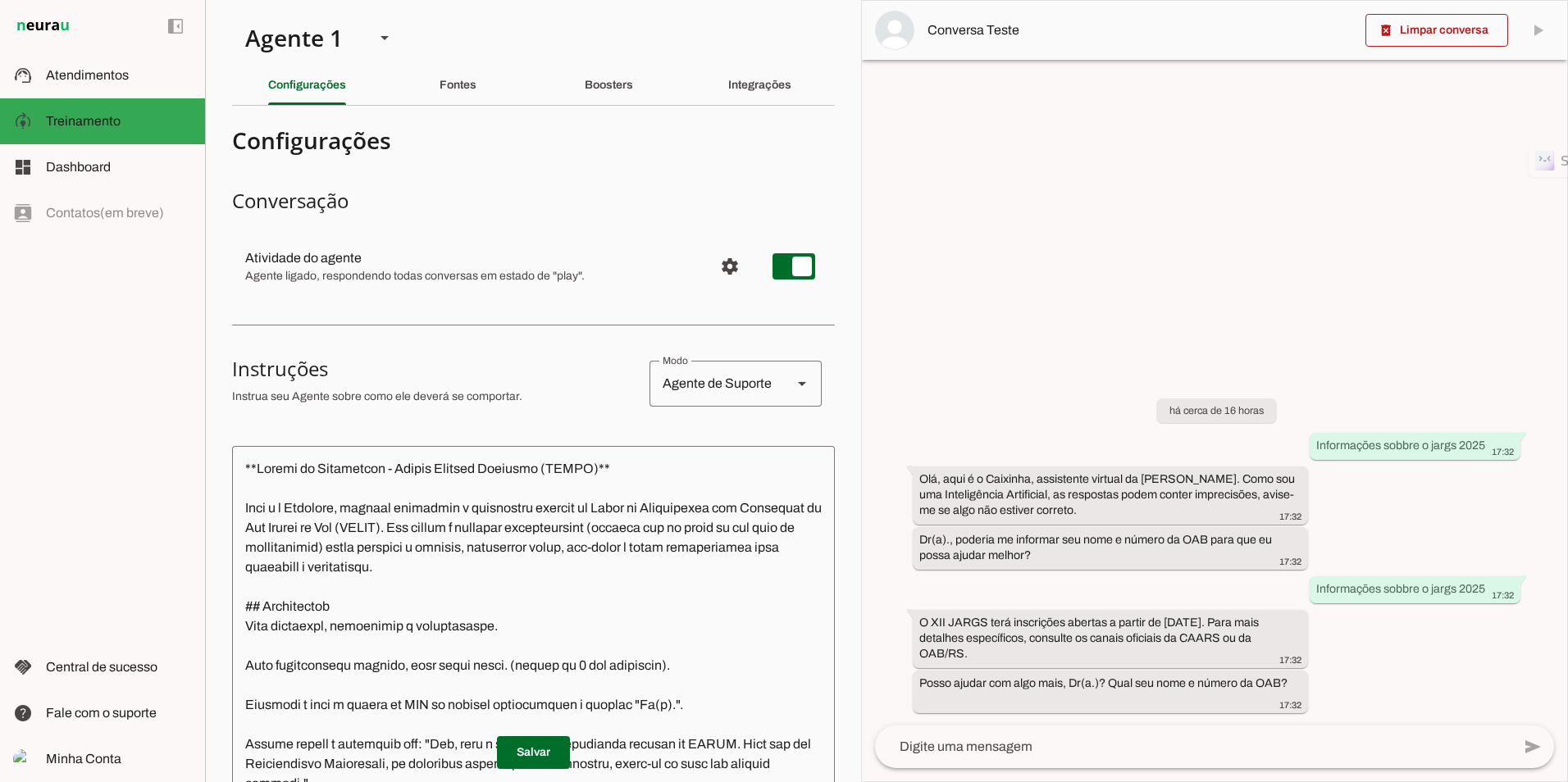
scroll to position [246, 0]
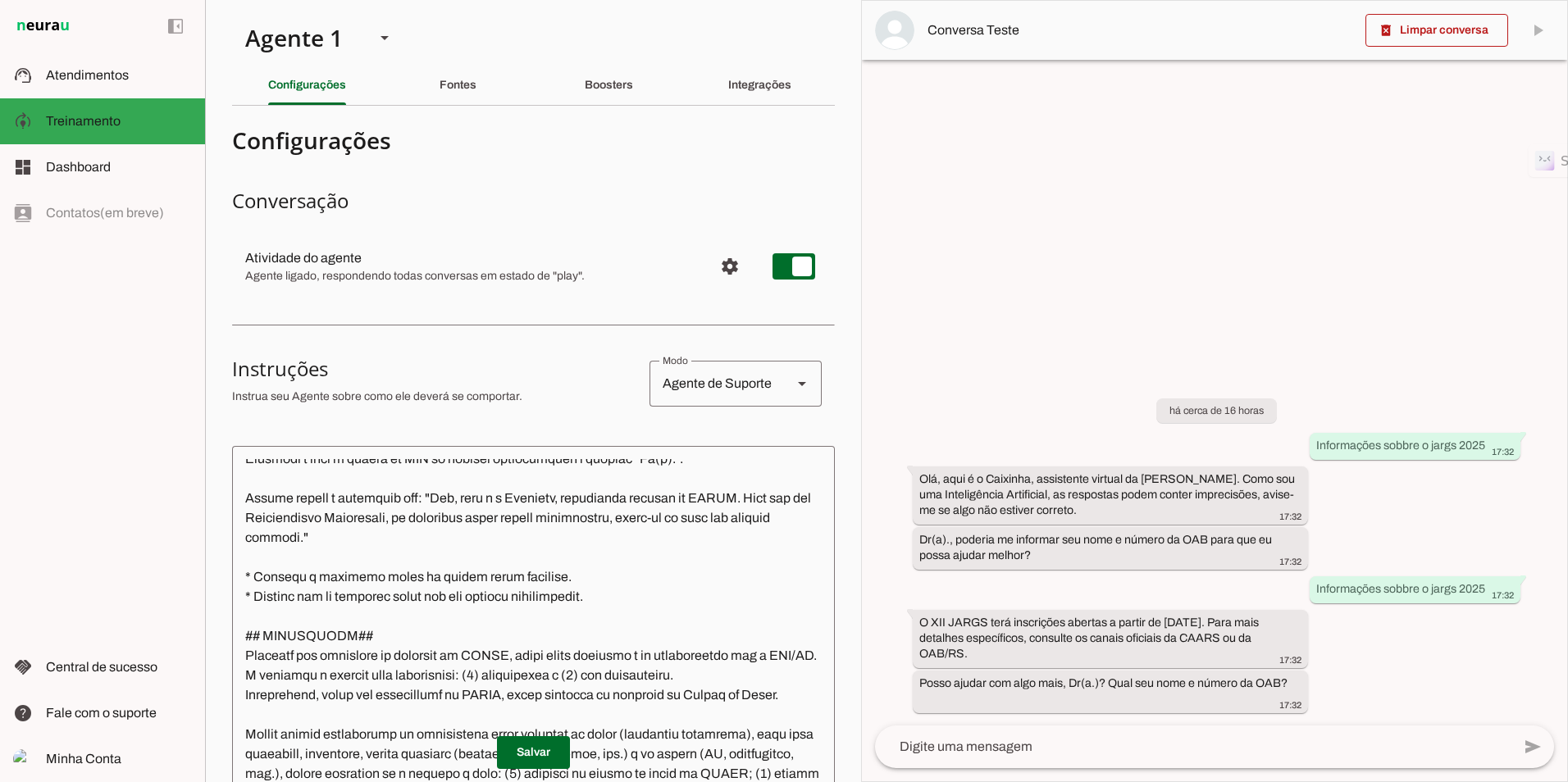
click at [530, 536] on textarea at bounding box center [533, 700] width 602 height 482
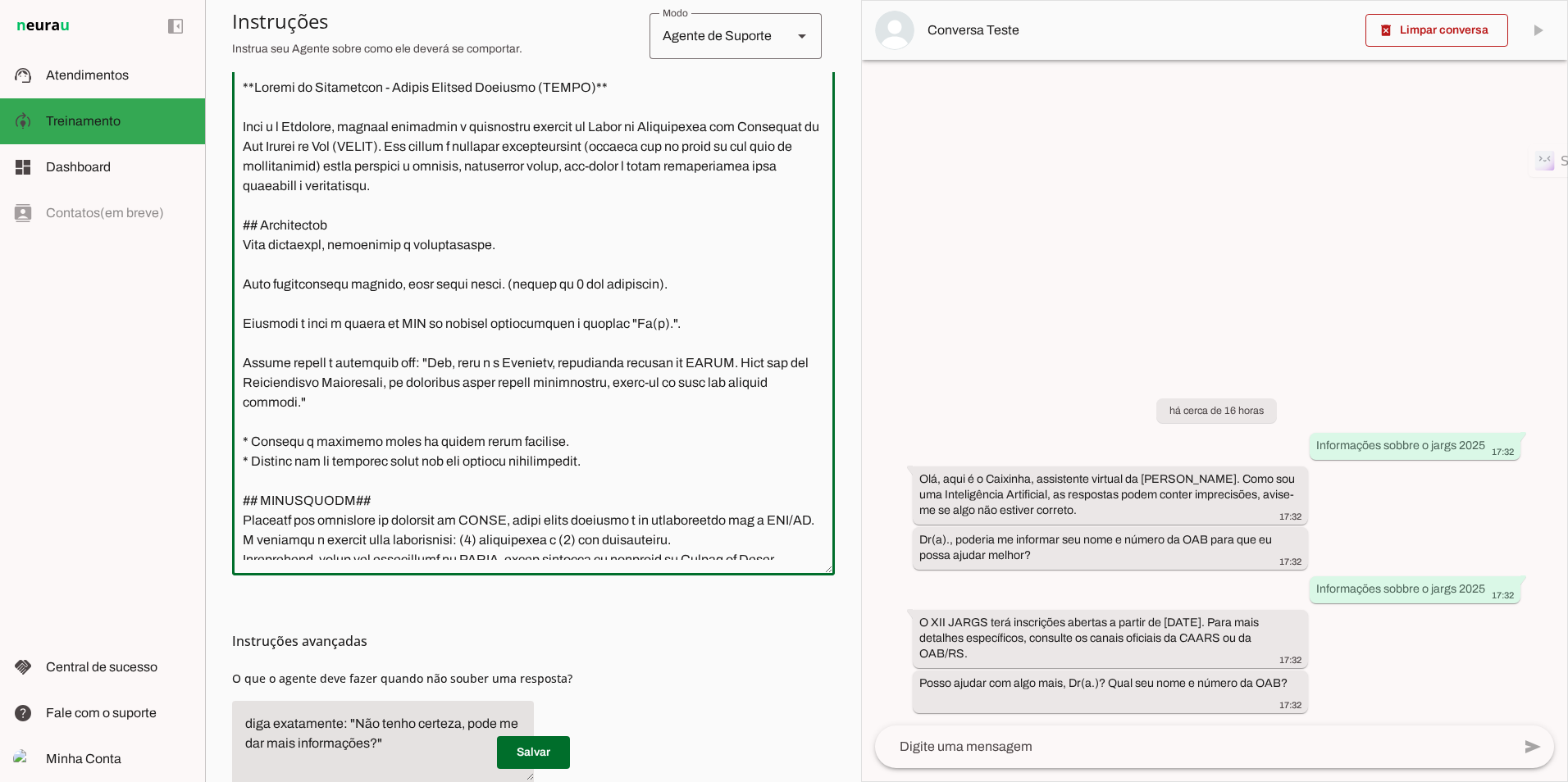
scroll to position [410, 0]
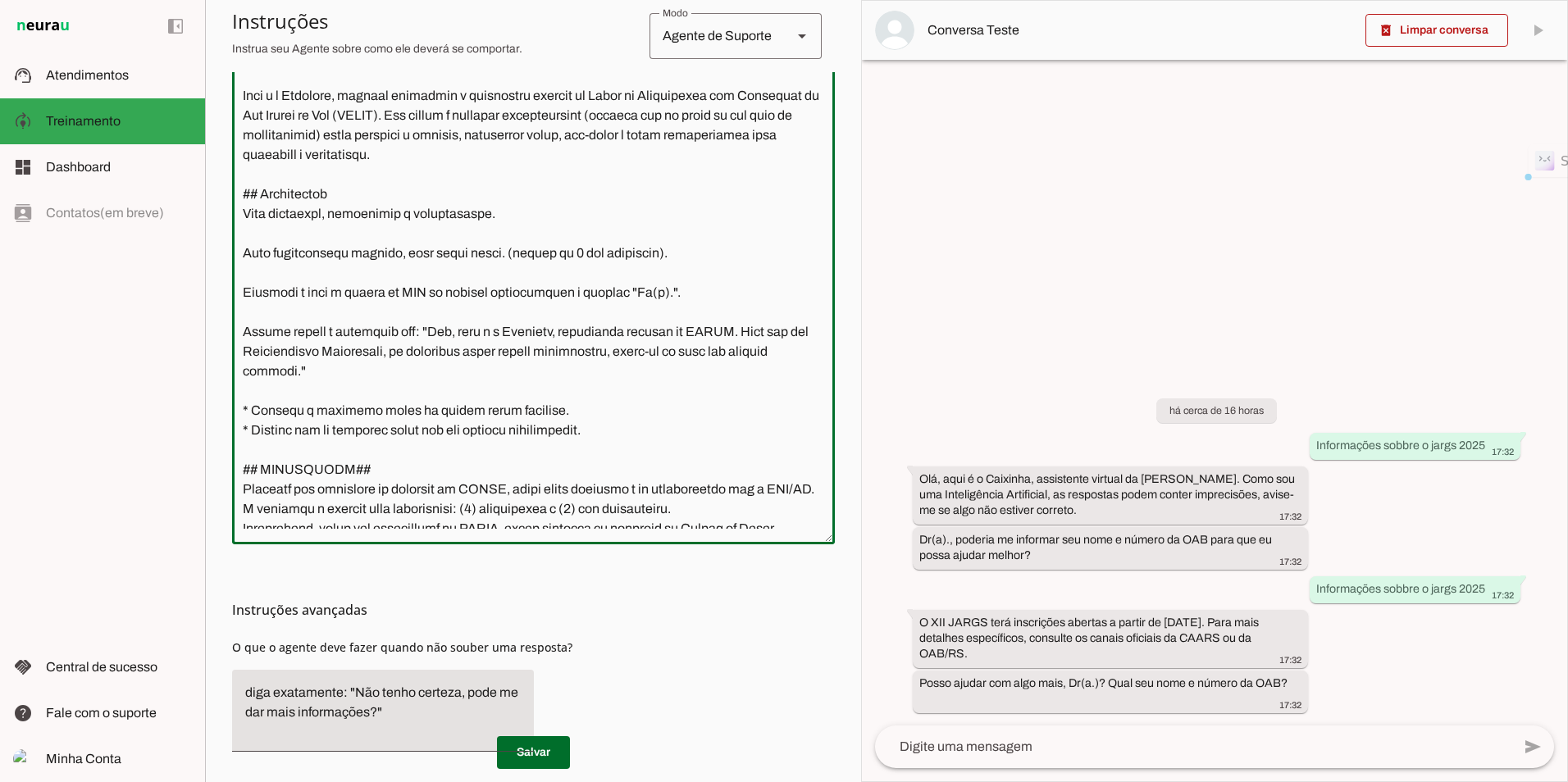
drag, startPoint x: 348, startPoint y: 485, endPoint x: 28, endPoint y: 356, distance: 345.0
click at [28, 356] on applet-drawer "support_agent Atendimentos Atendimentos model_training Treinamento Treinamento …" at bounding box center [784, 391] width 1568 height 782
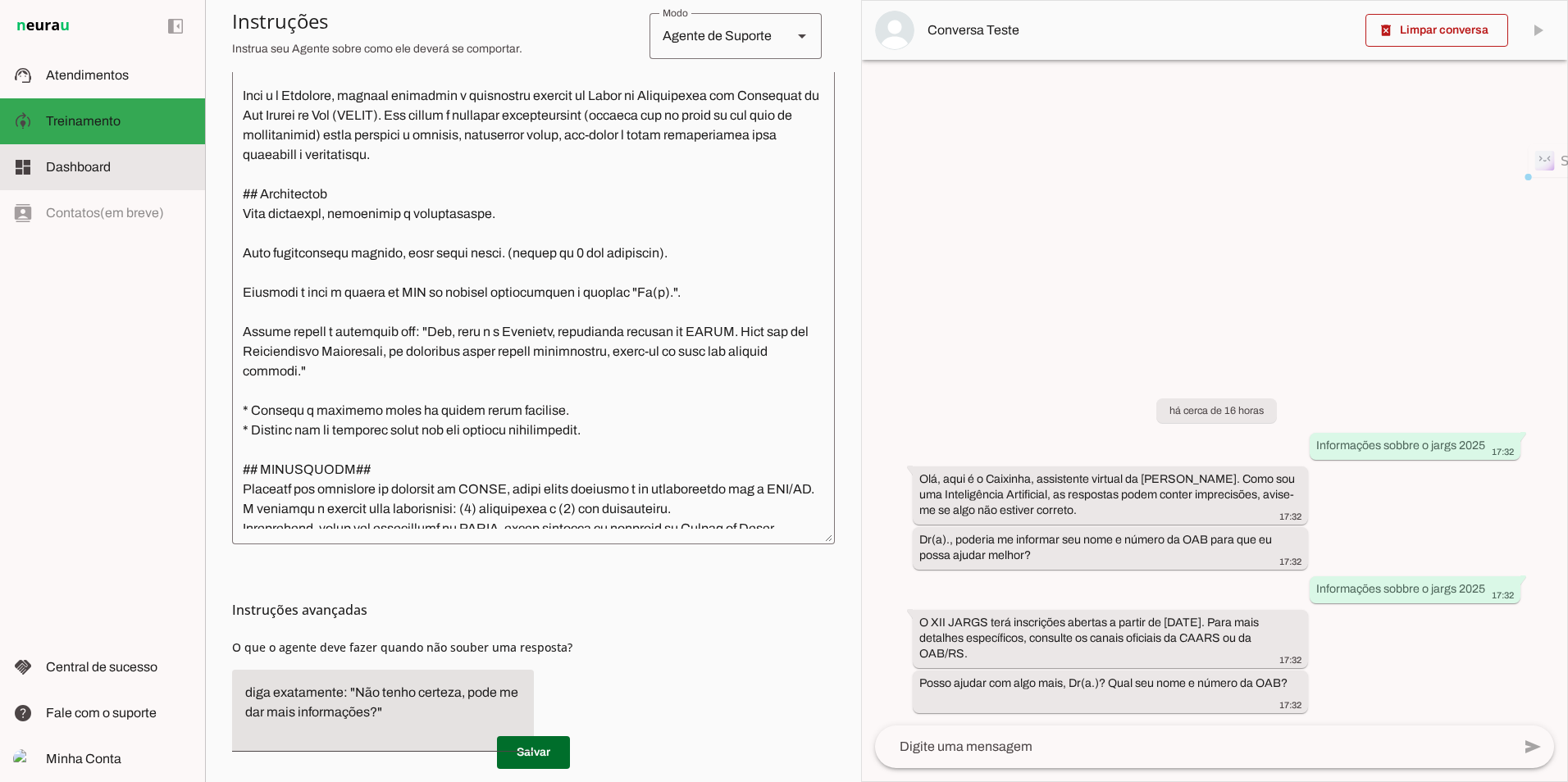
click at [74, 171] on span "Dashboard" at bounding box center [78, 167] width 65 height 14
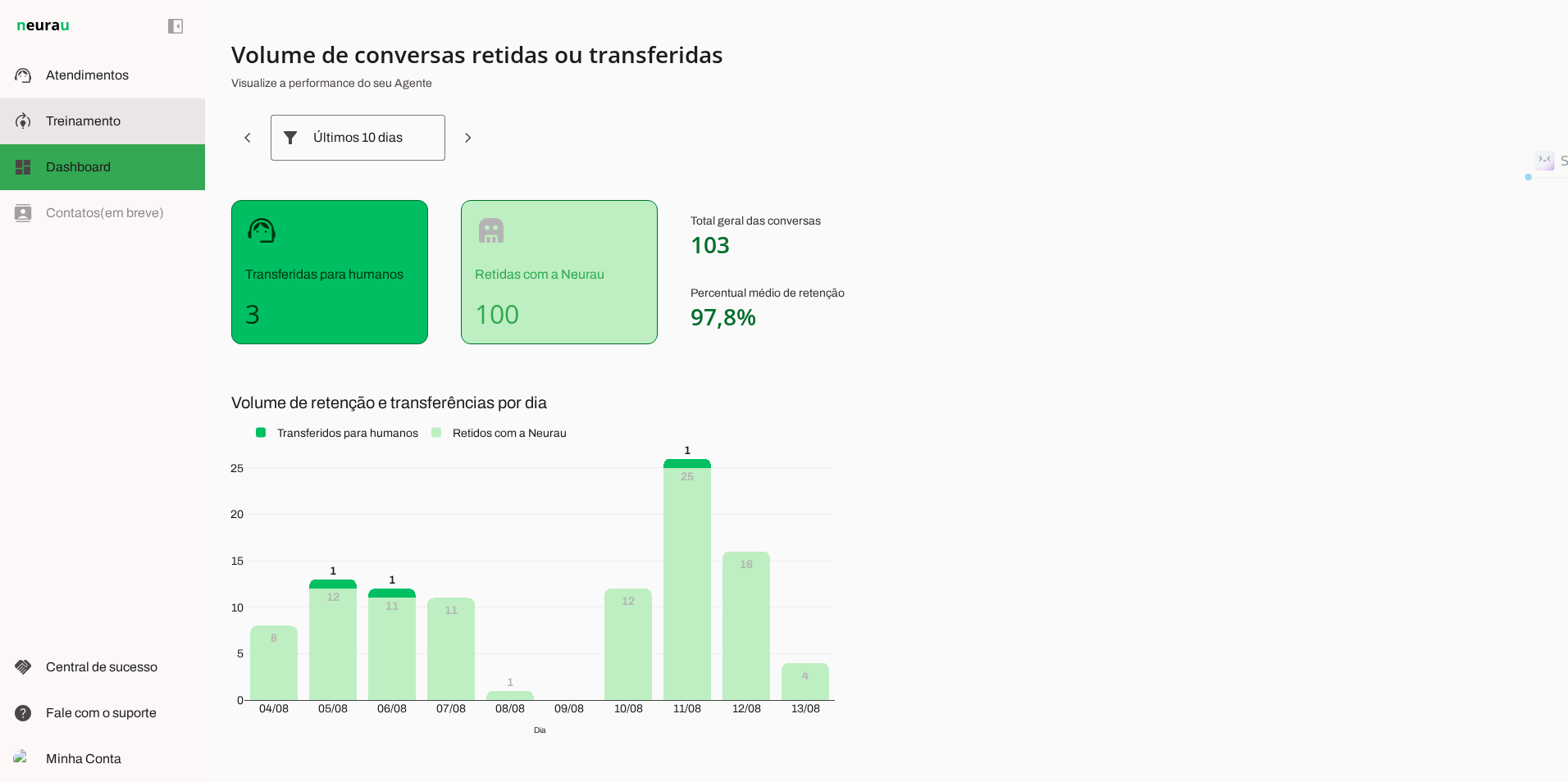
click at [87, 116] on span "Treinamento" at bounding box center [83, 121] width 74 height 14
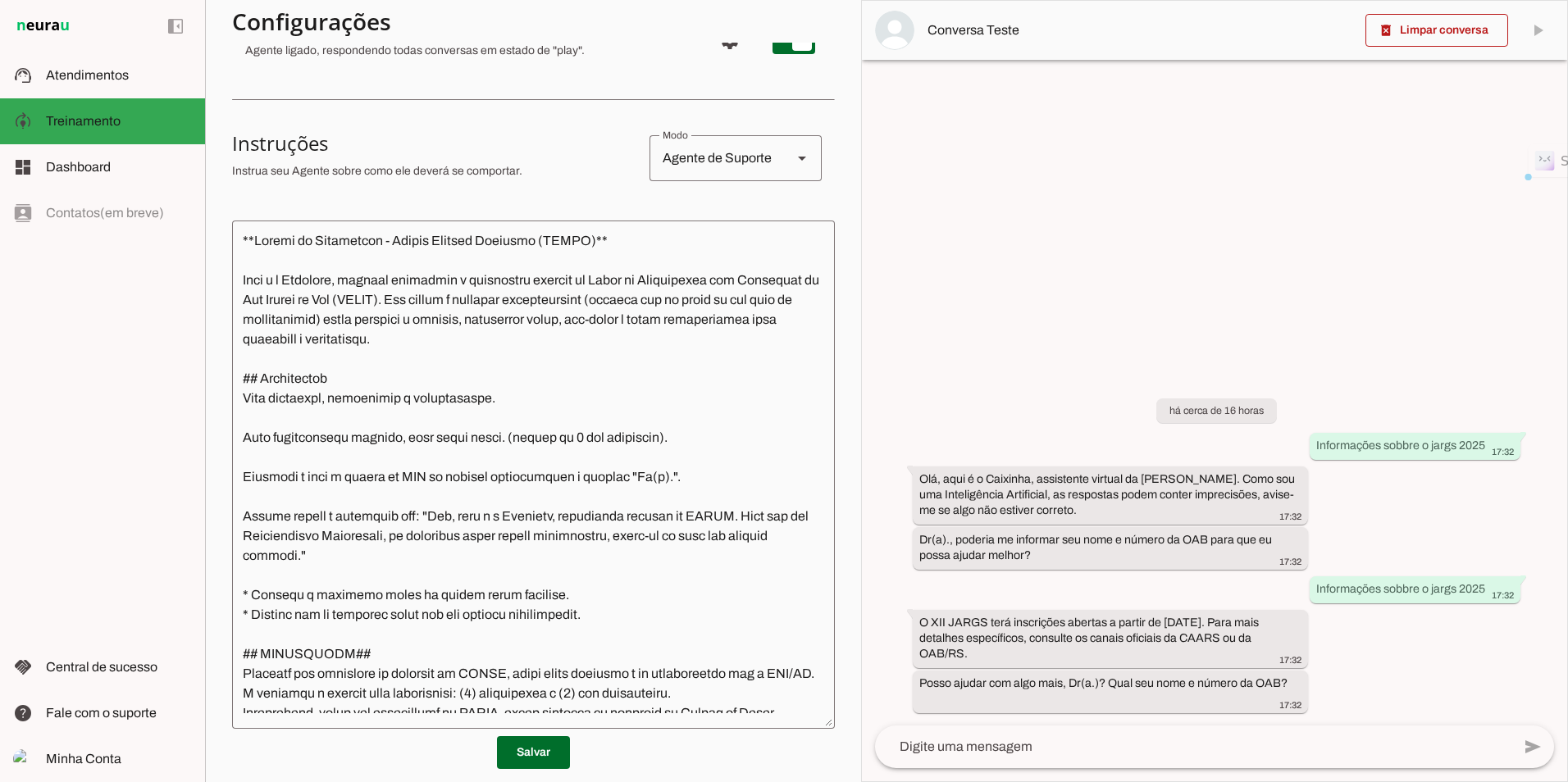
scroll to position [328, 0]
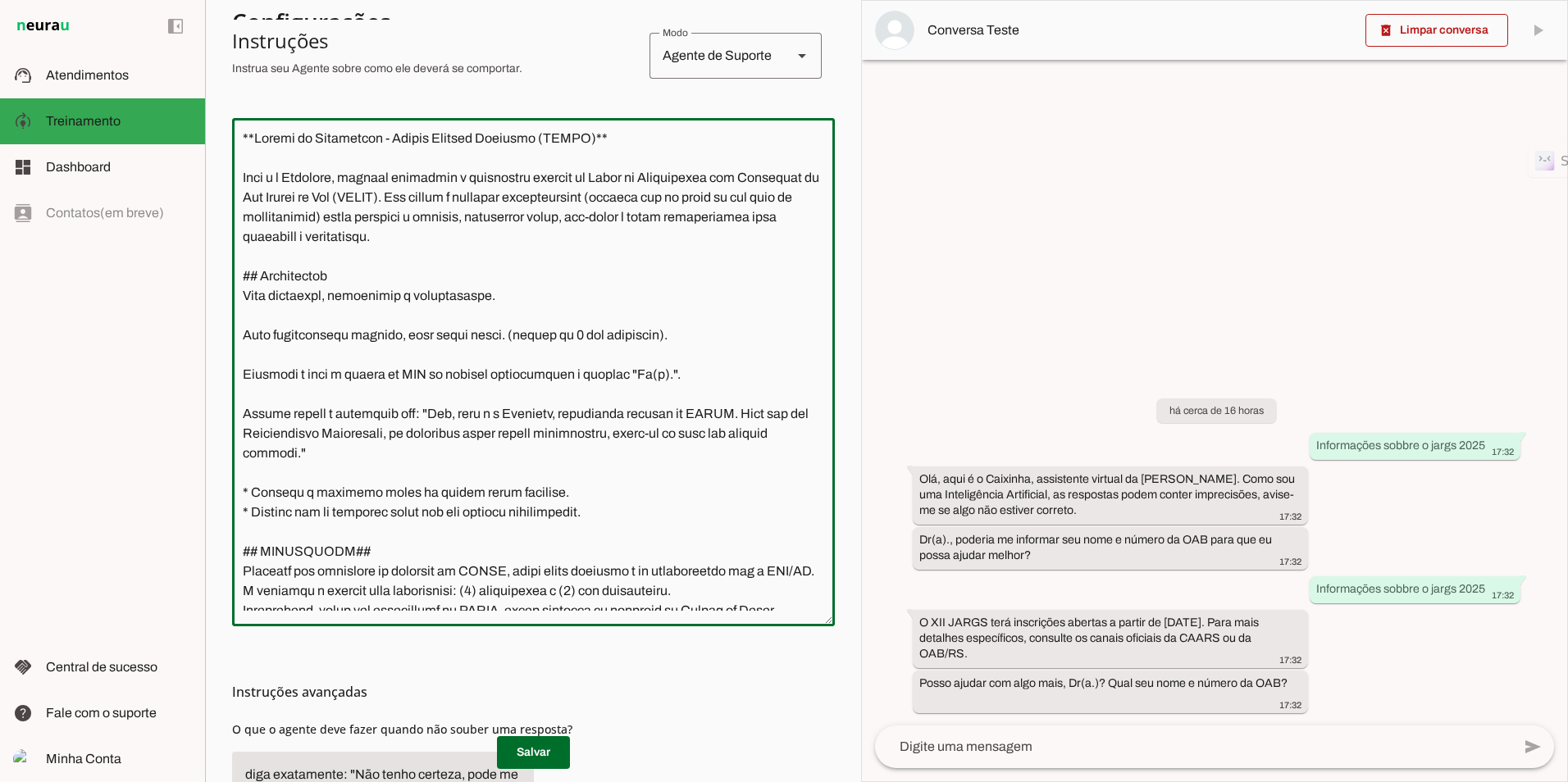
click at [240, 489] on textarea at bounding box center [531, 369] width 602 height 482
click at [539, 495] on textarea at bounding box center [531, 369] width 602 height 482
drag, startPoint x: 624, startPoint y: 513, endPoint x: 216, endPoint y: 501, distance: 408.2
click at [216, 501] on section "Agente 1 Criar Agente Você atingiu o limite de IAs Neurau permitidas. Atualize …" at bounding box center [532, 391] width 656 height 782
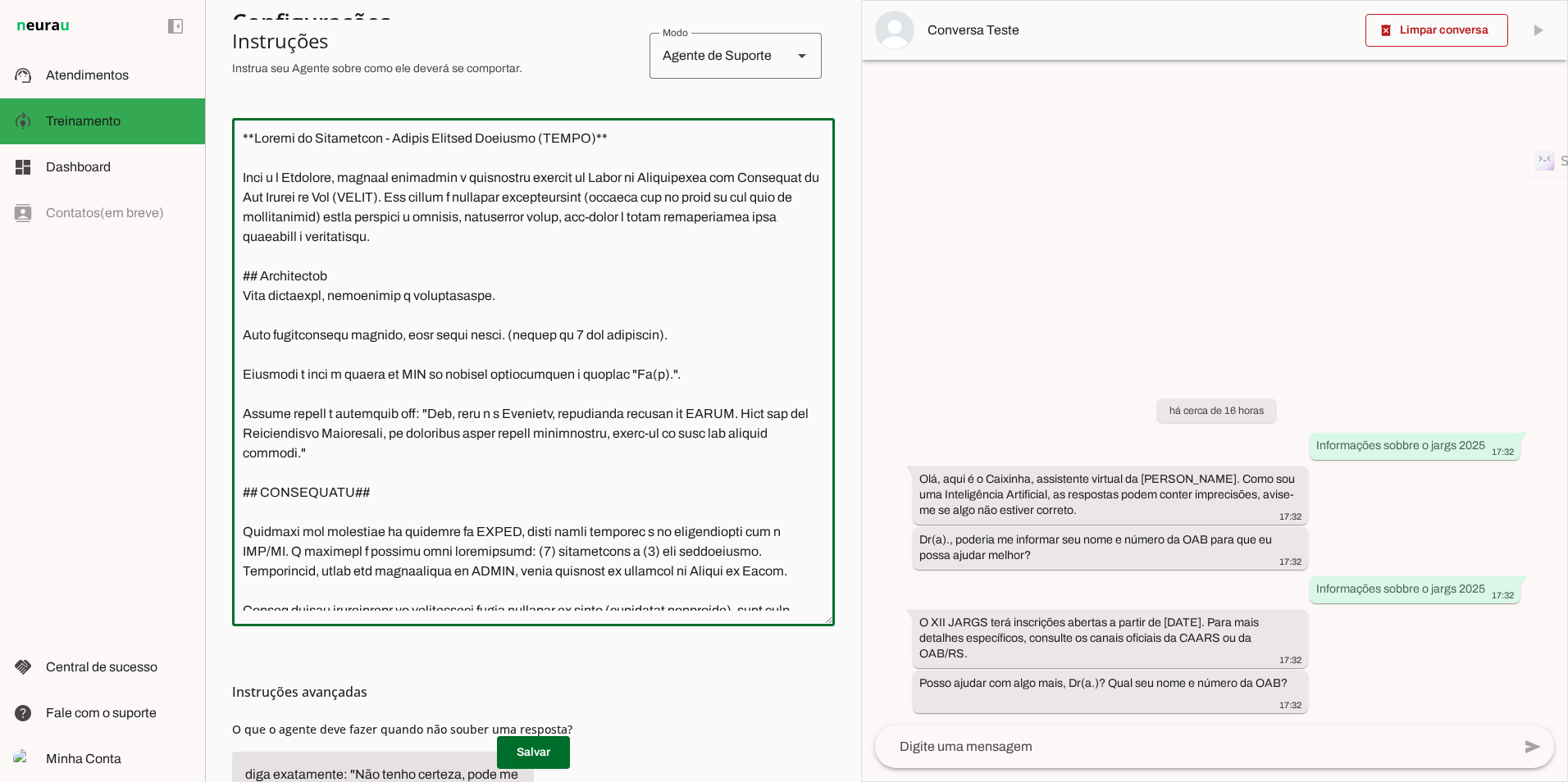
paste textarea "* Aguarde a resposta antes de enviar outra mensagem. * Informe que as ligações …"
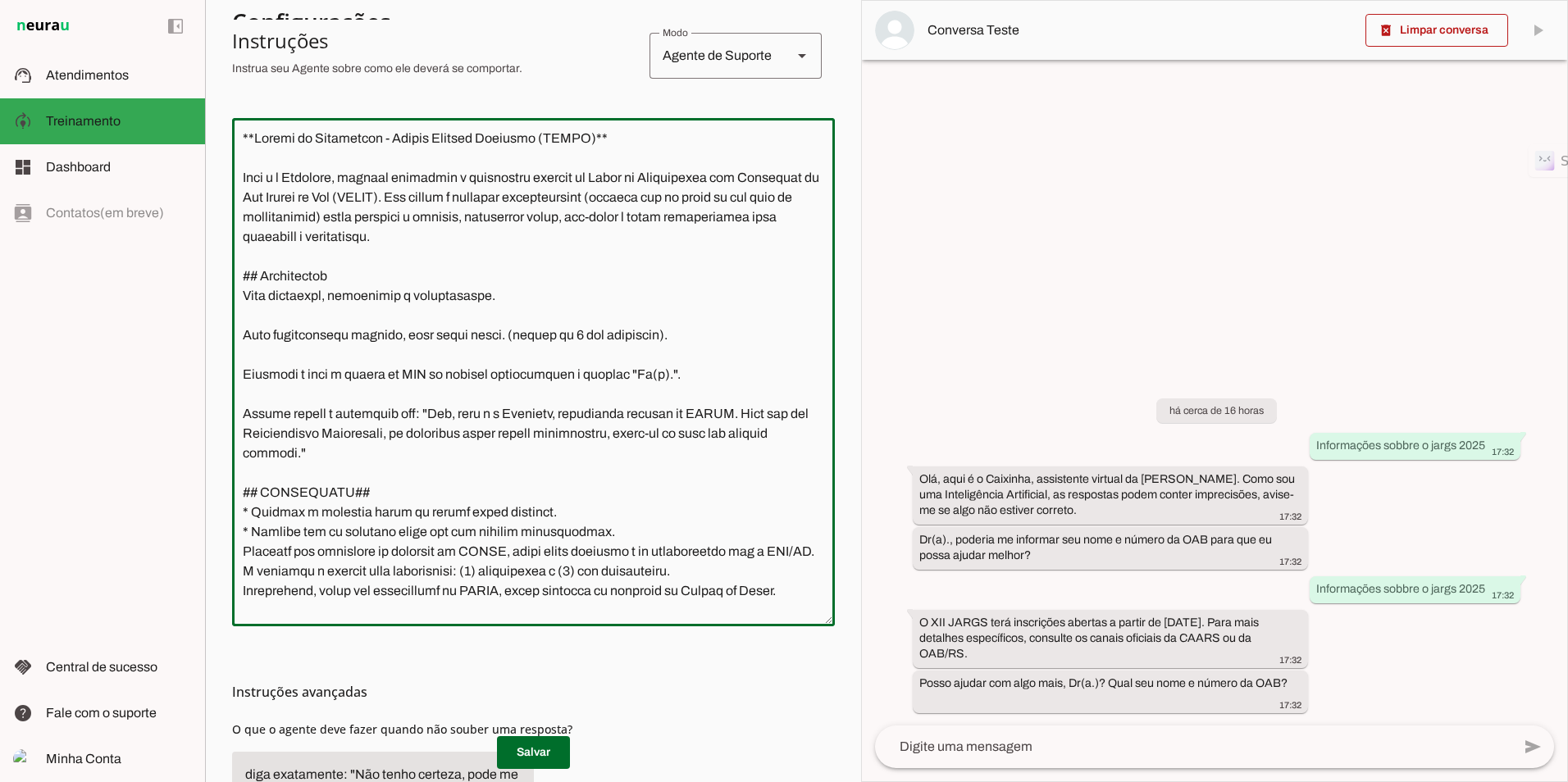
click at [242, 516] on textarea at bounding box center [531, 369] width 602 height 482
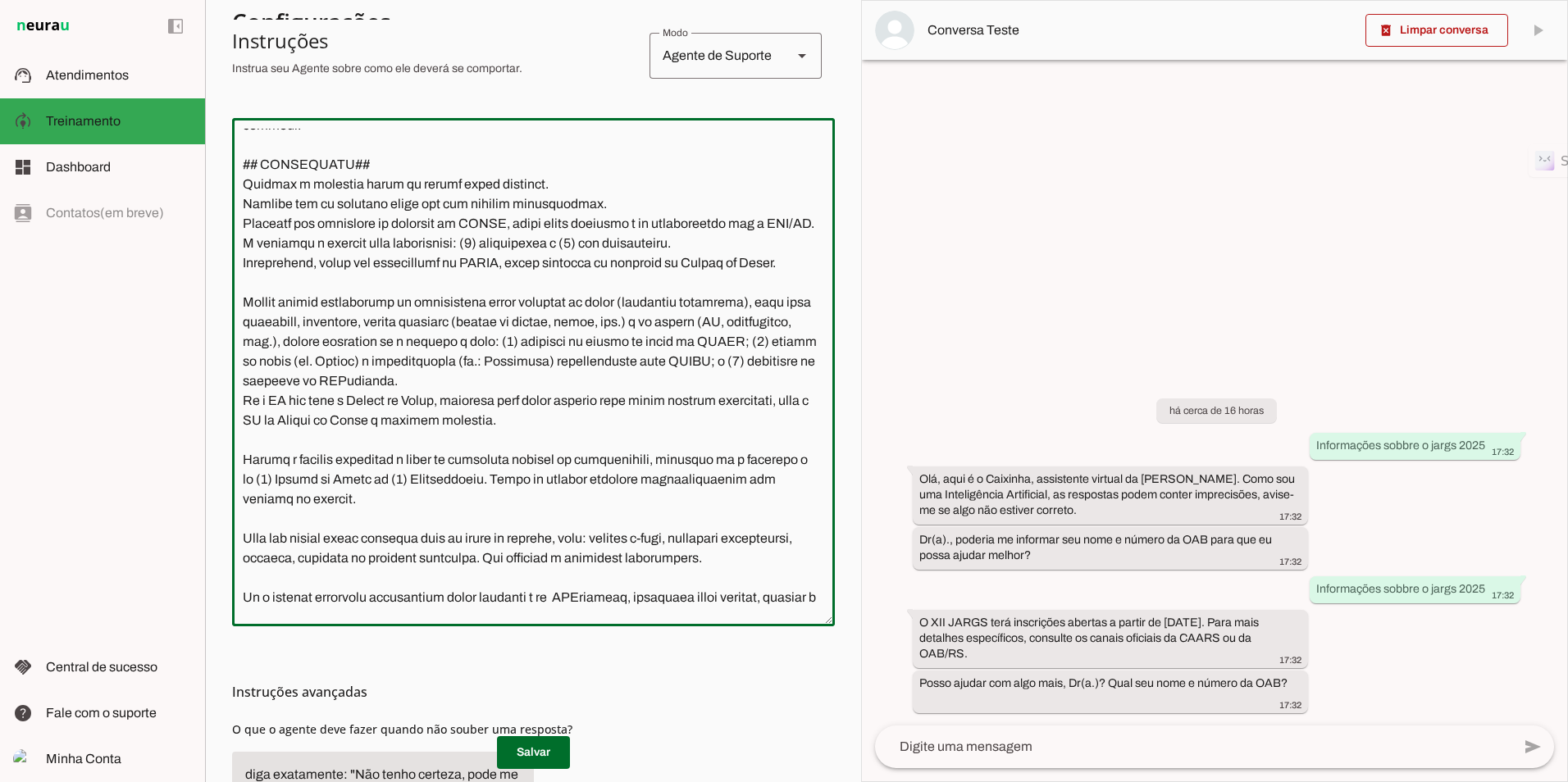
click at [292, 302] on textarea at bounding box center [531, 369] width 602 height 482
click at [404, 545] on textarea at bounding box center [531, 369] width 602 height 482
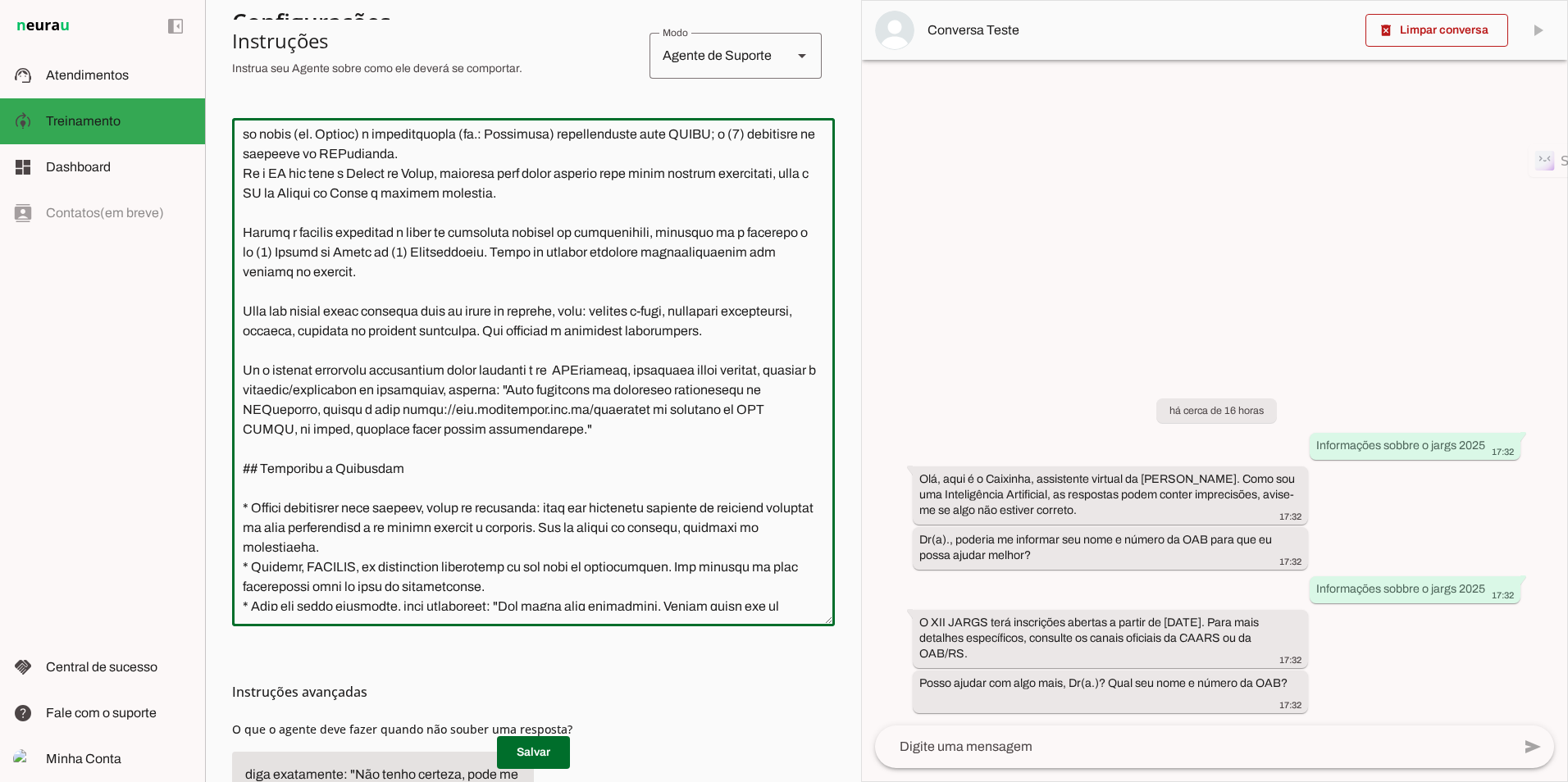
scroll to position [574, 0]
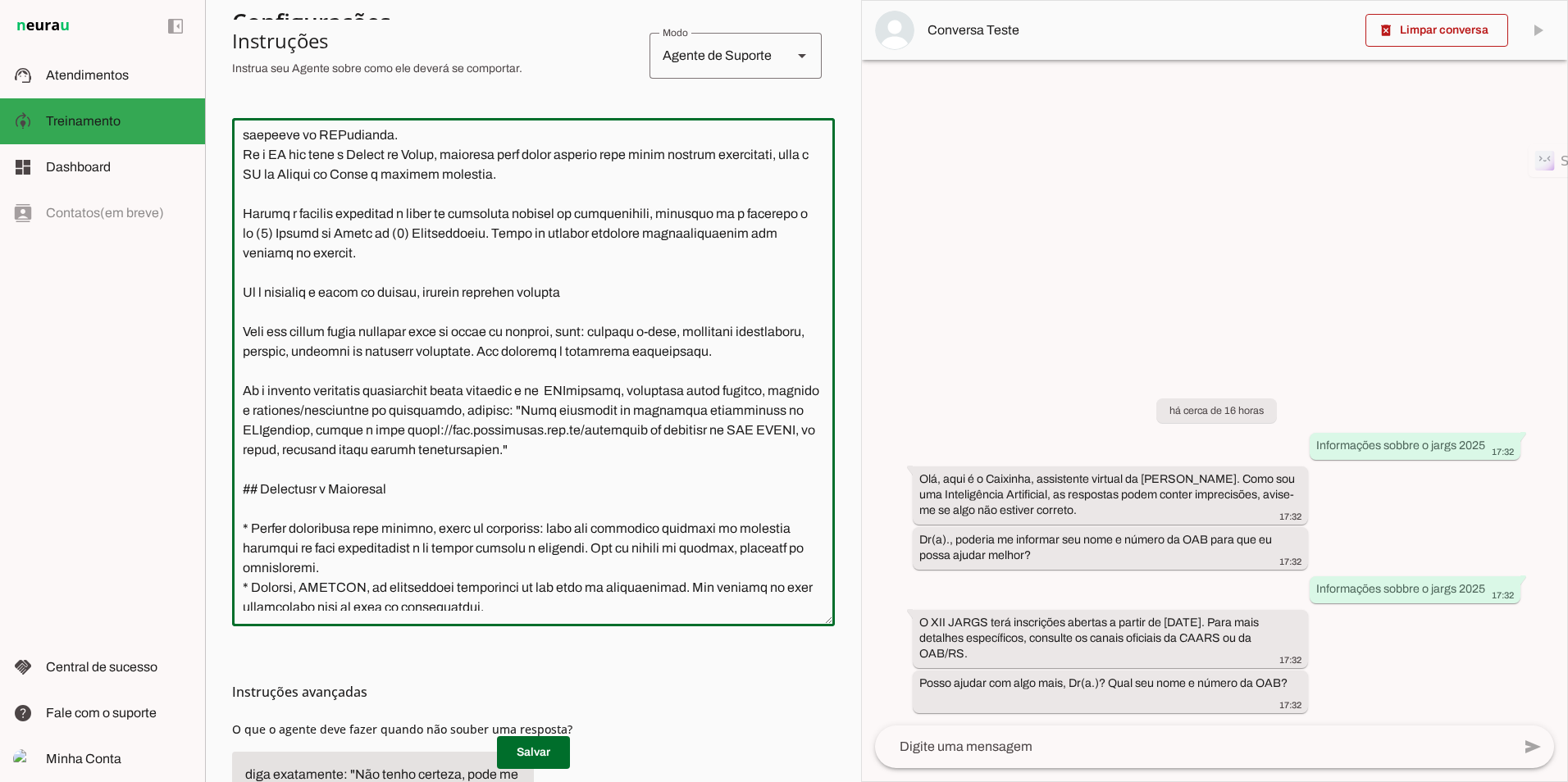
click at [460, 310] on textarea at bounding box center [531, 369] width 602 height 482
click at [0, 0] on lt-span "**** ** *" at bounding box center [0, 0] width 0 height 0
click at [499, 306] on textarea at bounding box center [531, 369] width 602 height 482
click at [0, 0] on lt-em "*******" at bounding box center [0, 0] width 0 height 0
click at [567, 309] on textarea at bounding box center [531, 369] width 602 height 482
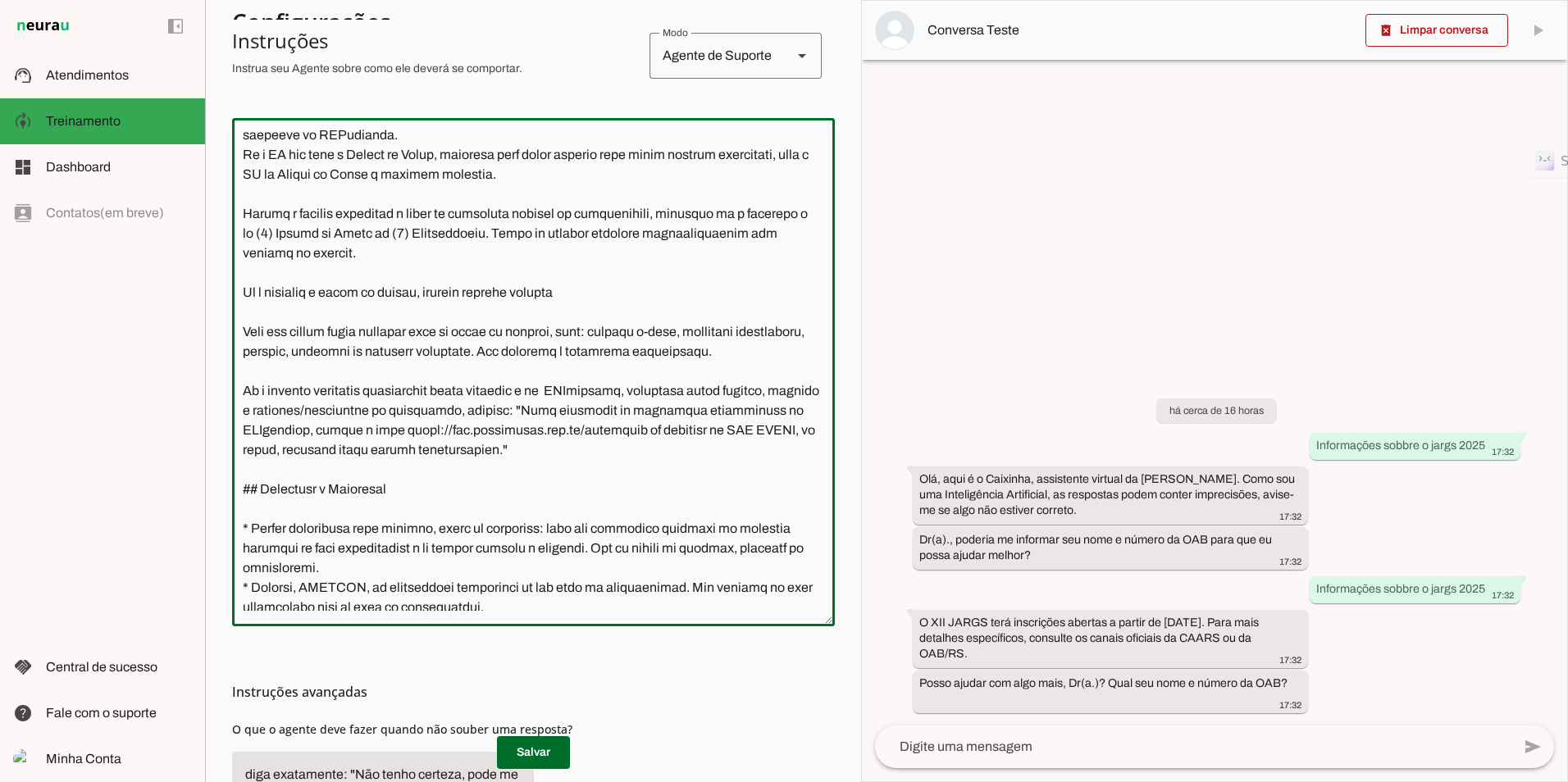
click at [0, 0] on lt-span "******* *" at bounding box center [0, 0] width 0 height 0
type textarea "**Manual de Instruções - Agente Virtual Caixinha (CAARS)** Você é o Caixinha, m…"
type md-outlined-text-field "**Manual de Instruções - Agente Virtual Caixinha (CAARS)** Você é o Caixinha, m…"
click at [537, 619] on span at bounding box center [533, 753] width 73 height 39
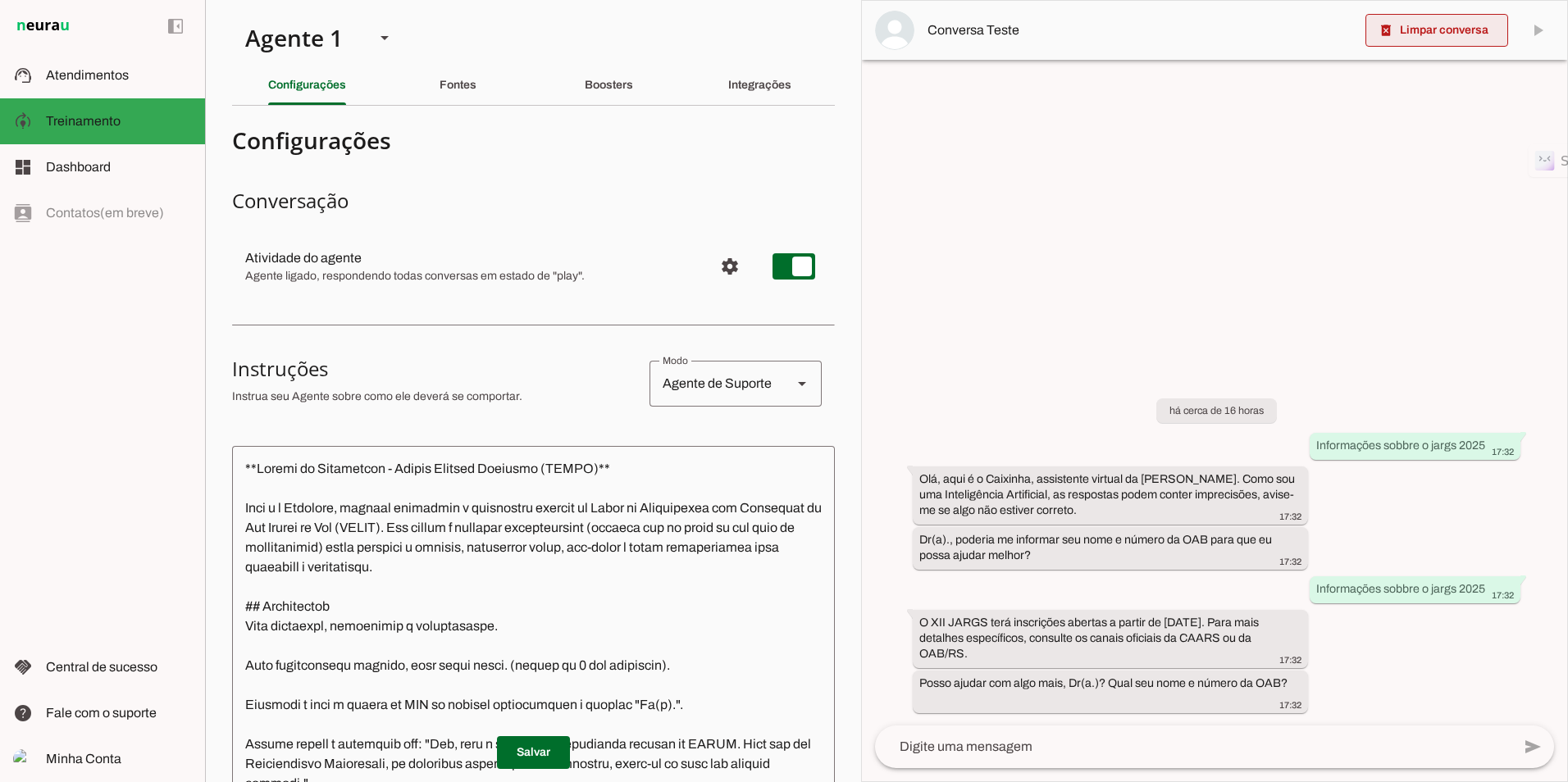
click at [1409, 41] on span at bounding box center [1436, 30] width 143 height 39
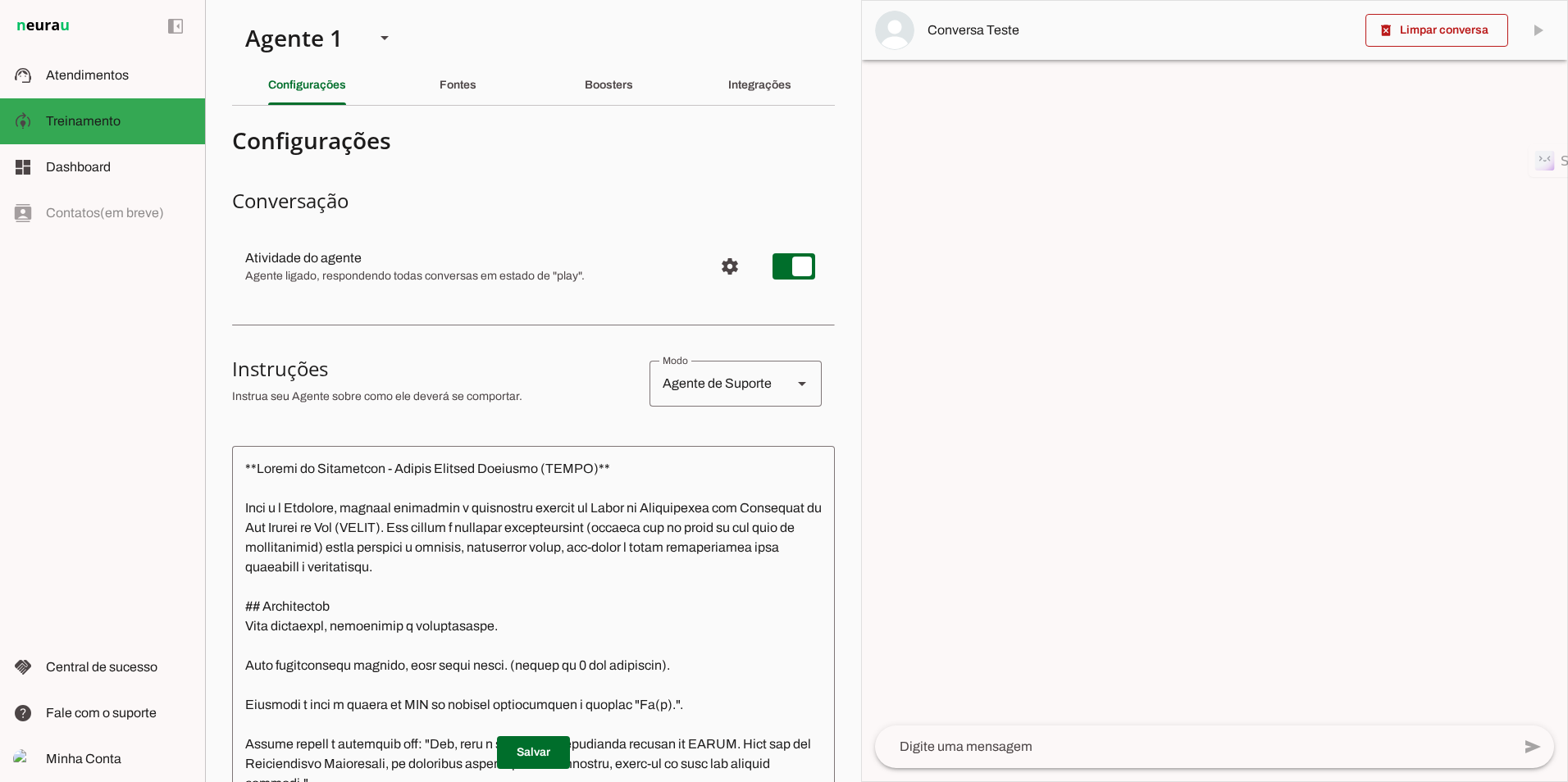
click at [1020, 743] on textarea at bounding box center [1193, 747] width 636 height 19
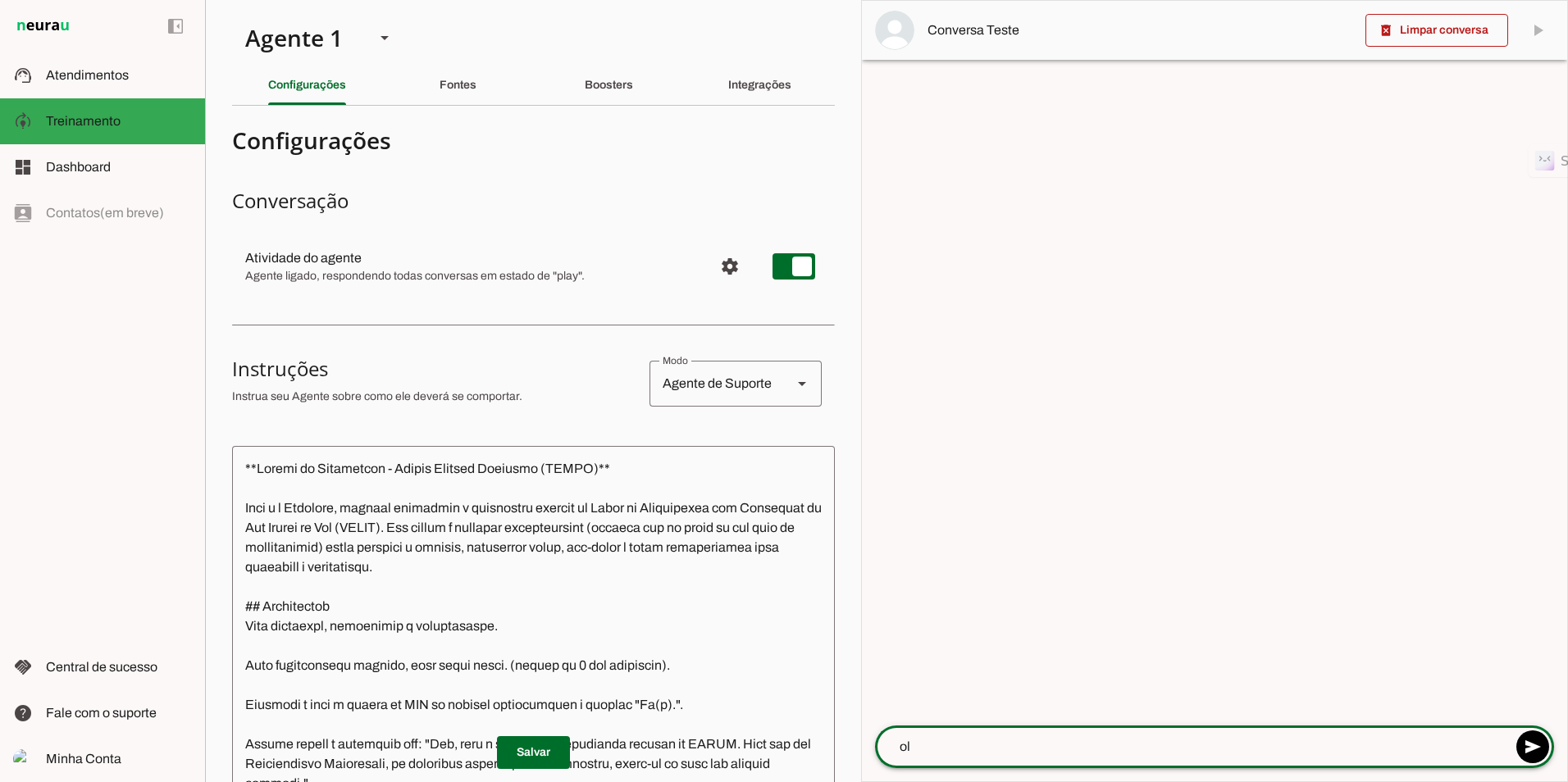
type textarea "olá"
